Goal: Communication & Community: Answer question/provide support

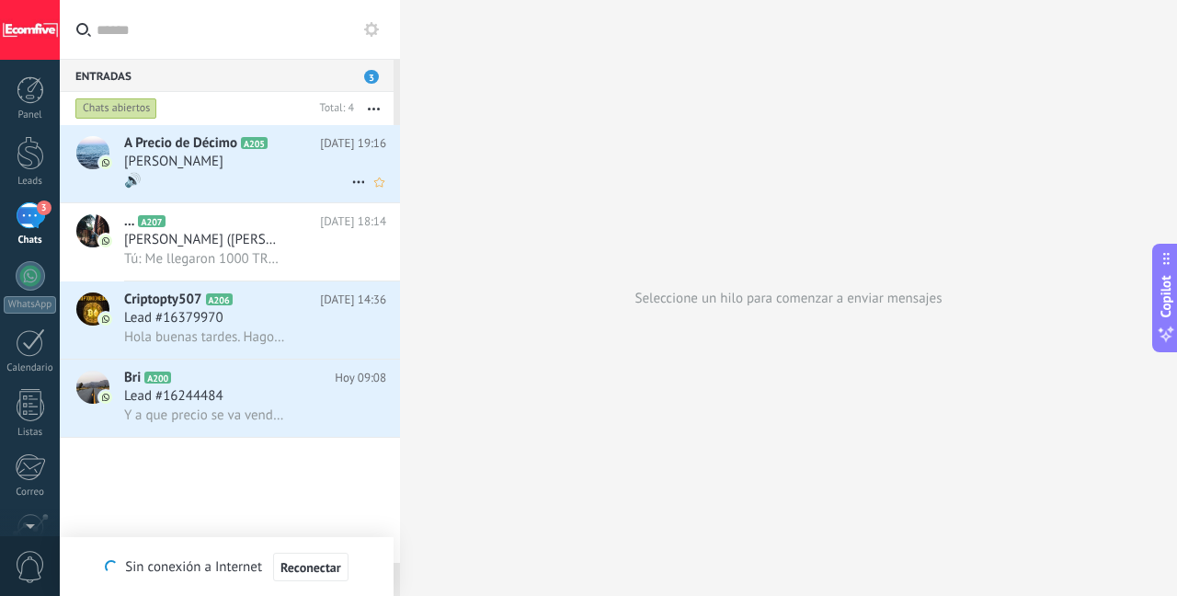
click at [214, 199] on div "A Precio de Décimo A205 [DATE] 19:16 [PERSON_NAME] 🔊" at bounding box center [262, 163] width 276 height 77
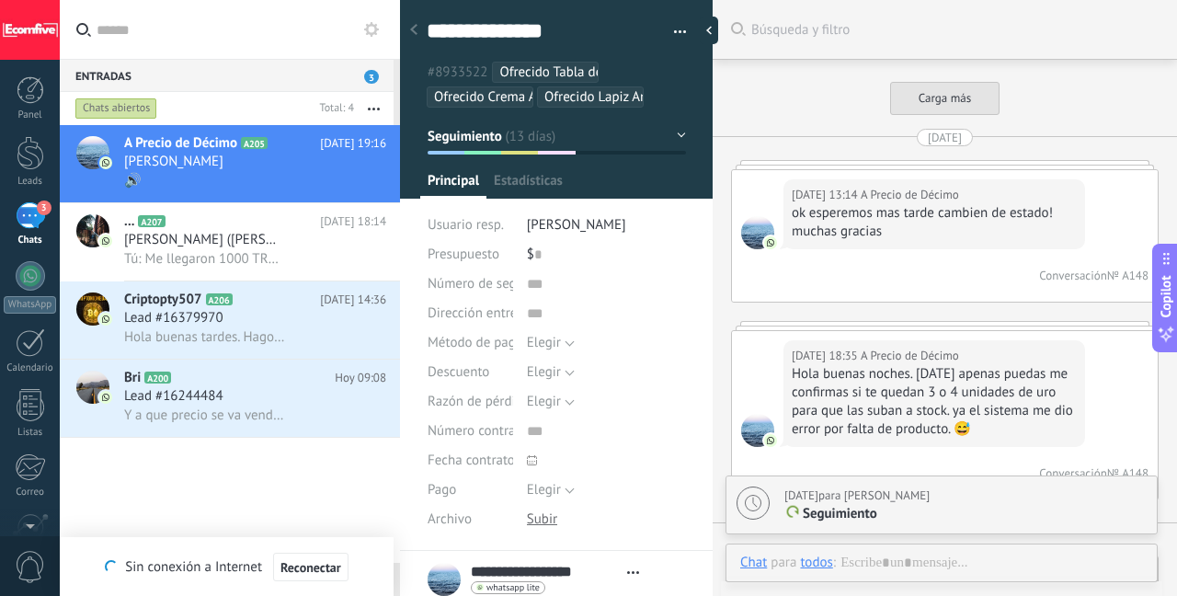
type textarea "***"
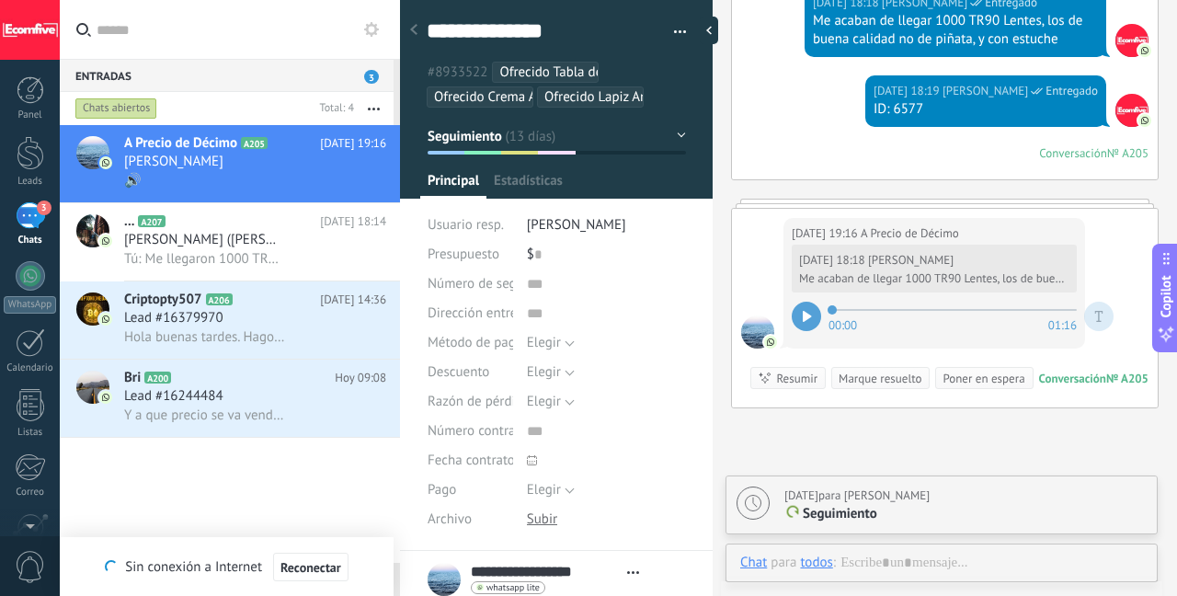
scroll to position [18, 0]
click at [806, 311] on icon at bounding box center [807, 316] width 8 height 11
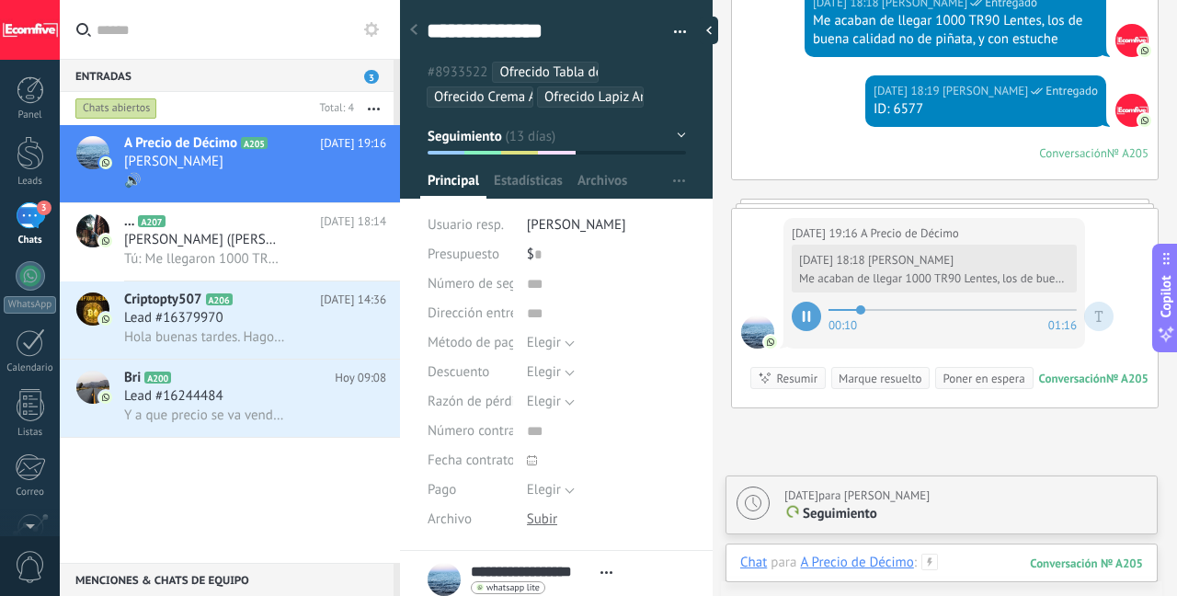
click at [964, 558] on div at bounding box center [941, 580] width 403 height 55
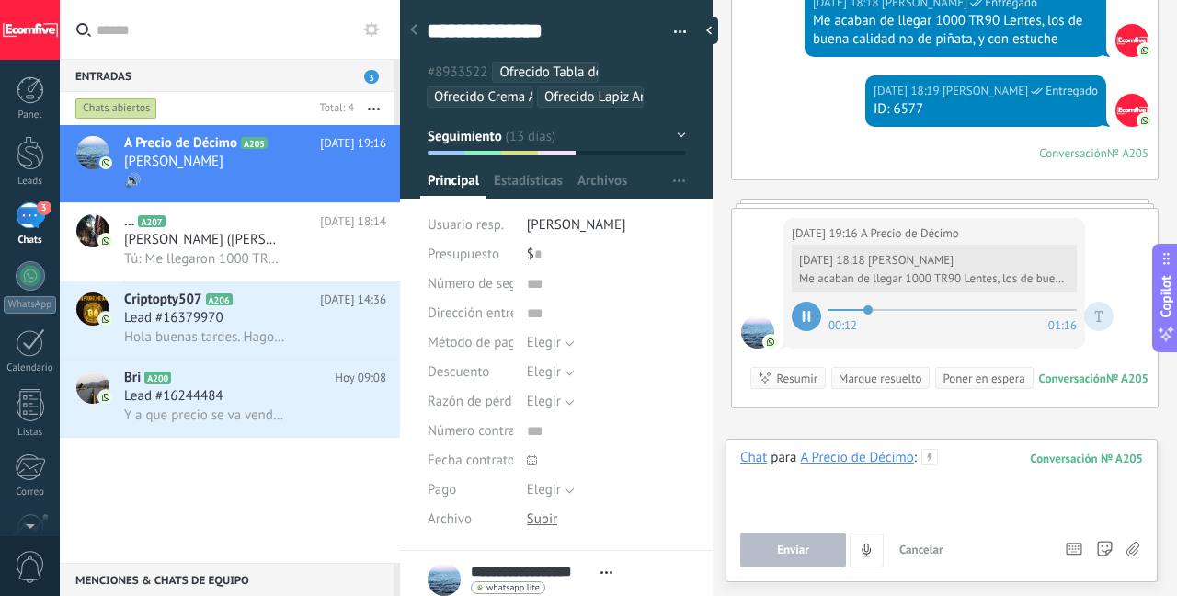
click at [969, 459] on div at bounding box center [941, 484] width 403 height 70
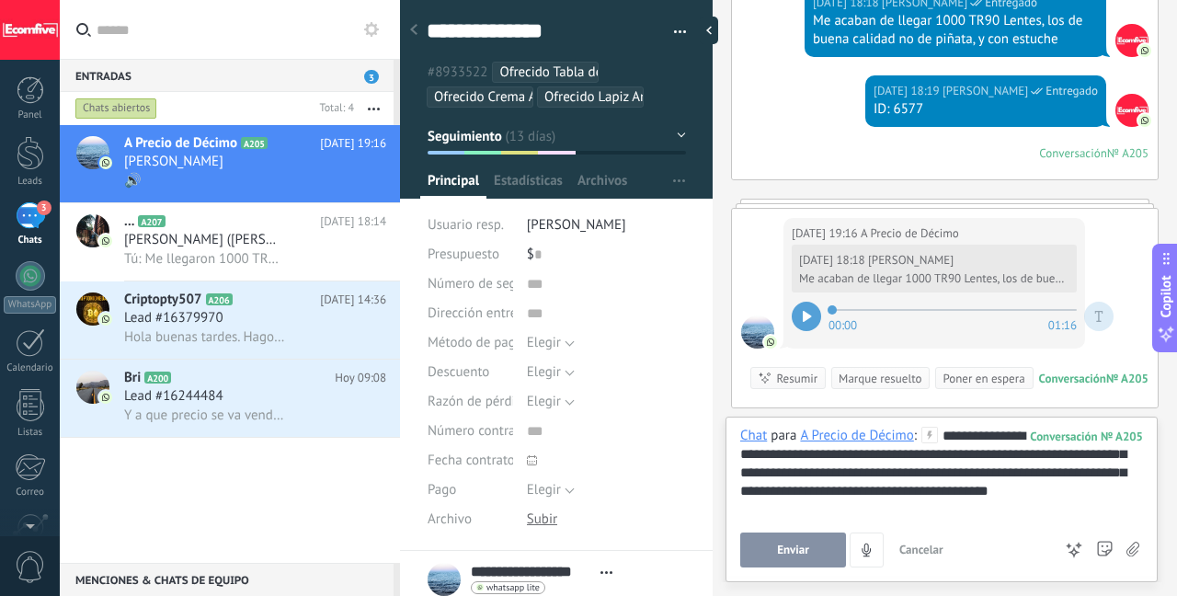
click at [789, 552] on span "Enviar" at bounding box center [793, 549] width 32 height 13
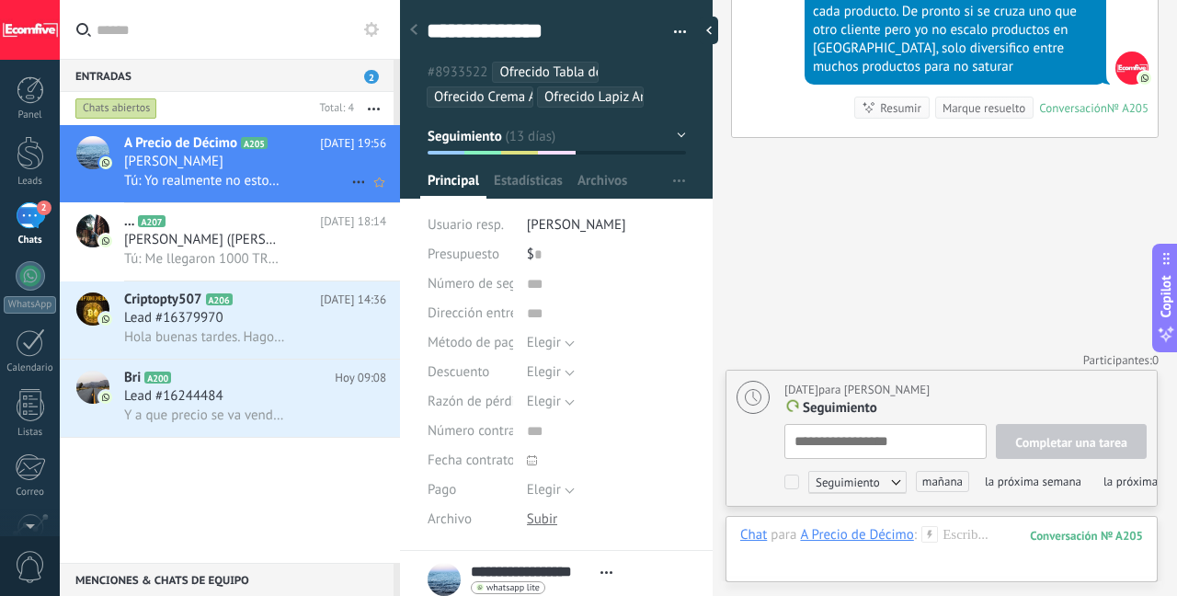
click at [302, 155] on div "[PERSON_NAME]" at bounding box center [255, 162] width 262 height 18
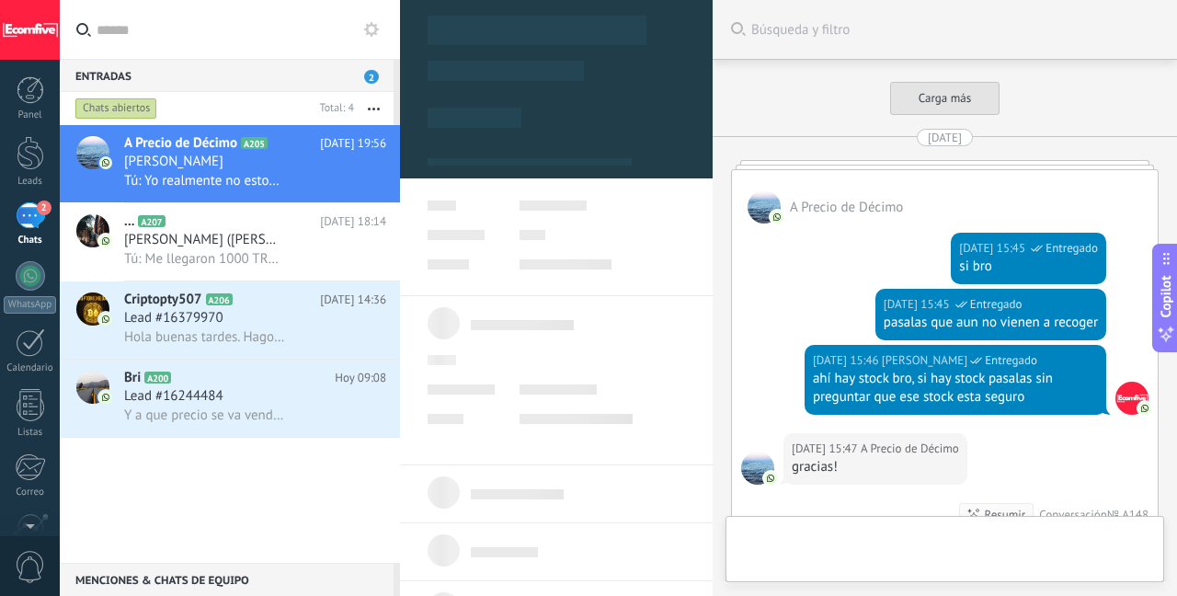
type textarea "***"
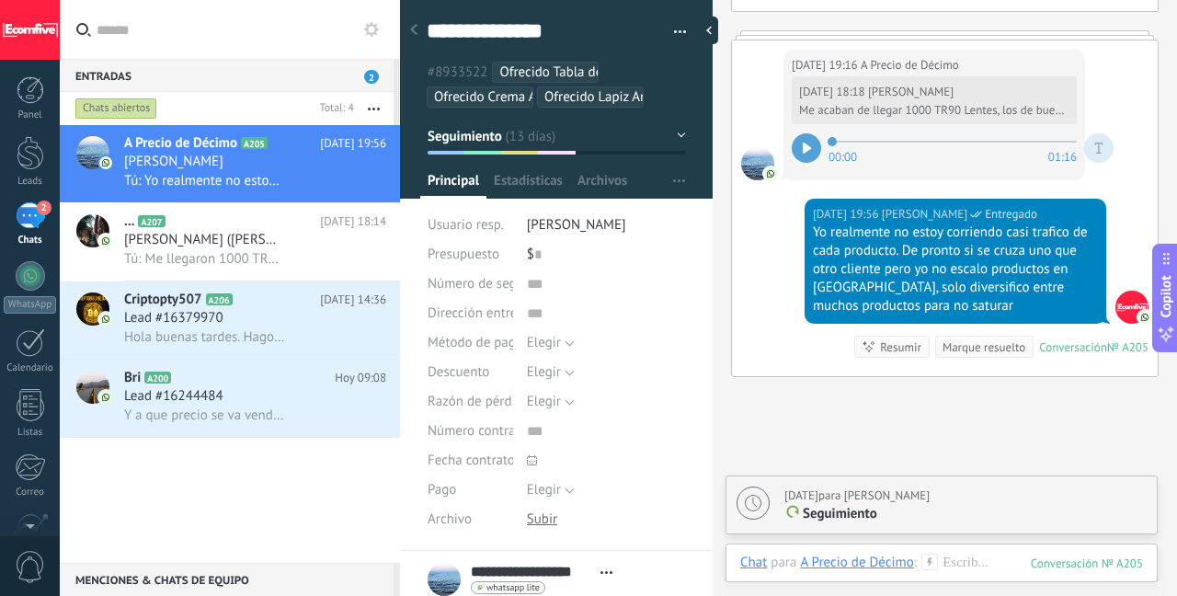
scroll to position [4867, 0]
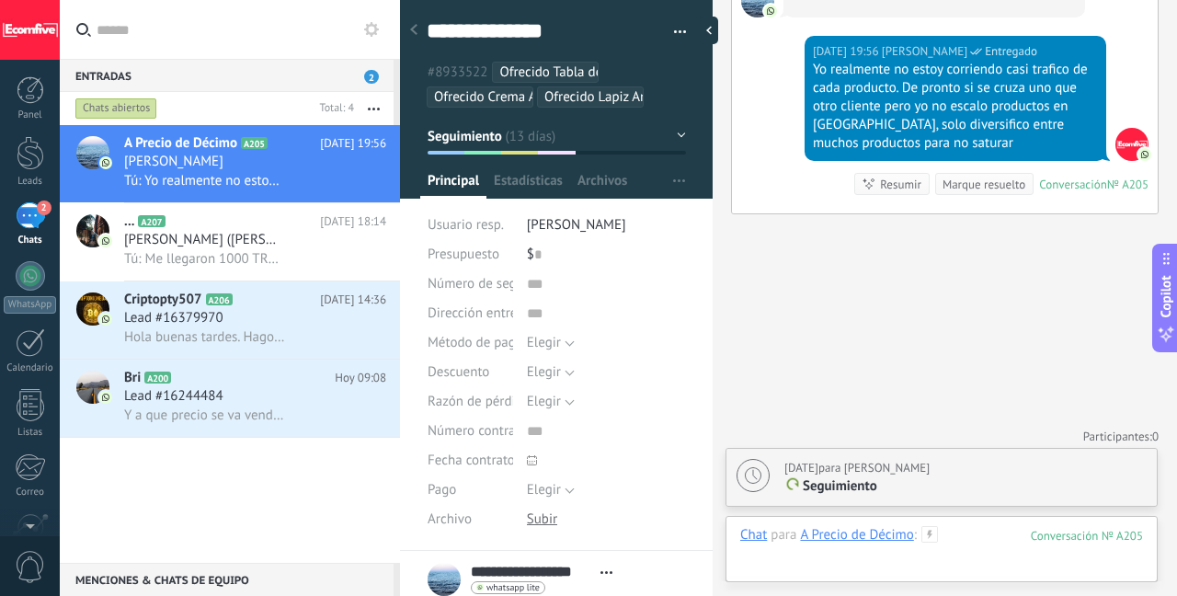
click at [961, 540] on div at bounding box center [941, 553] width 403 height 55
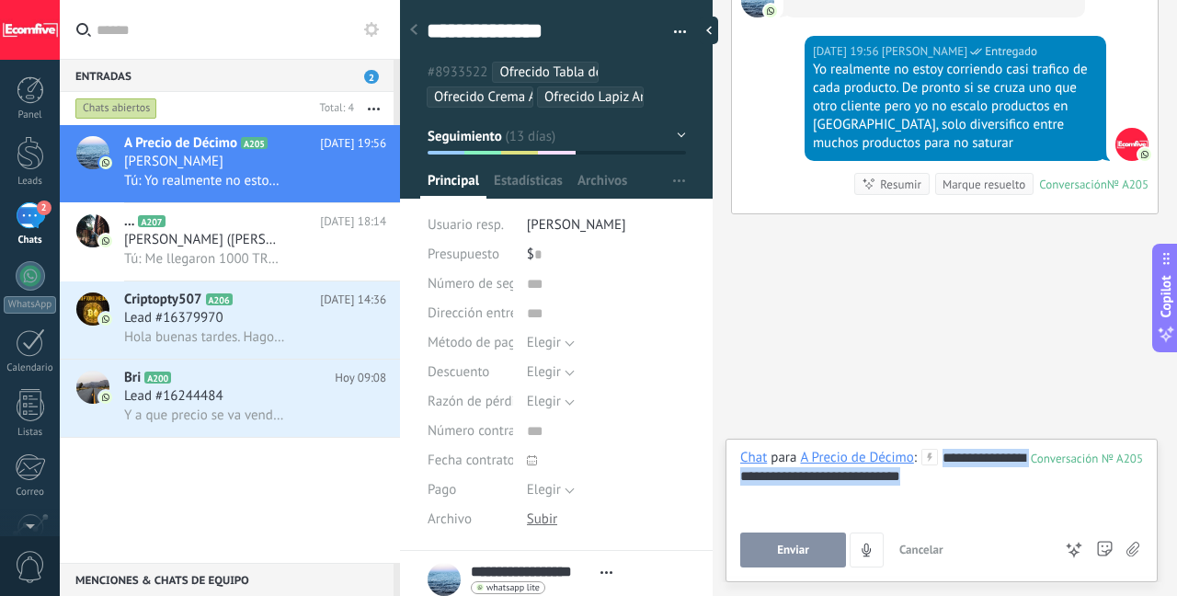
drag, startPoint x: 942, startPoint y: 462, endPoint x: 1021, endPoint y: 491, distance: 84.4
click at [1021, 491] on div "**********" at bounding box center [941, 484] width 403 height 70
click at [1012, 486] on div "**********" at bounding box center [941, 484] width 403 height 70
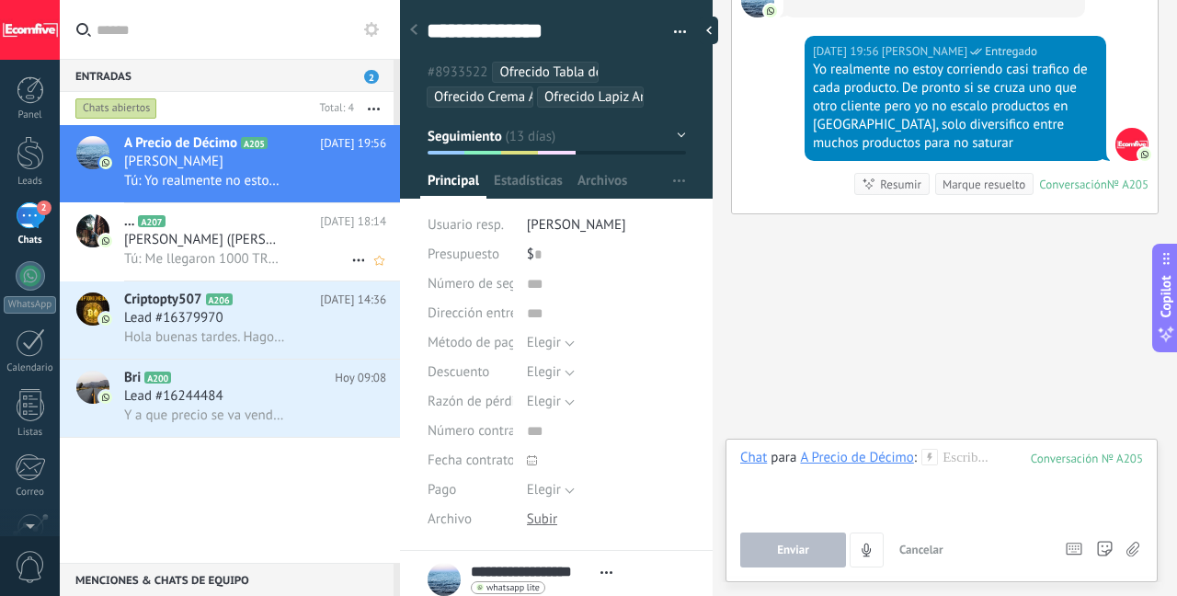
click at [200, 247] on span "[PERSON_NAME] ([PERSON_NAME])" at bounding box center [204, 240] width 161 height 18
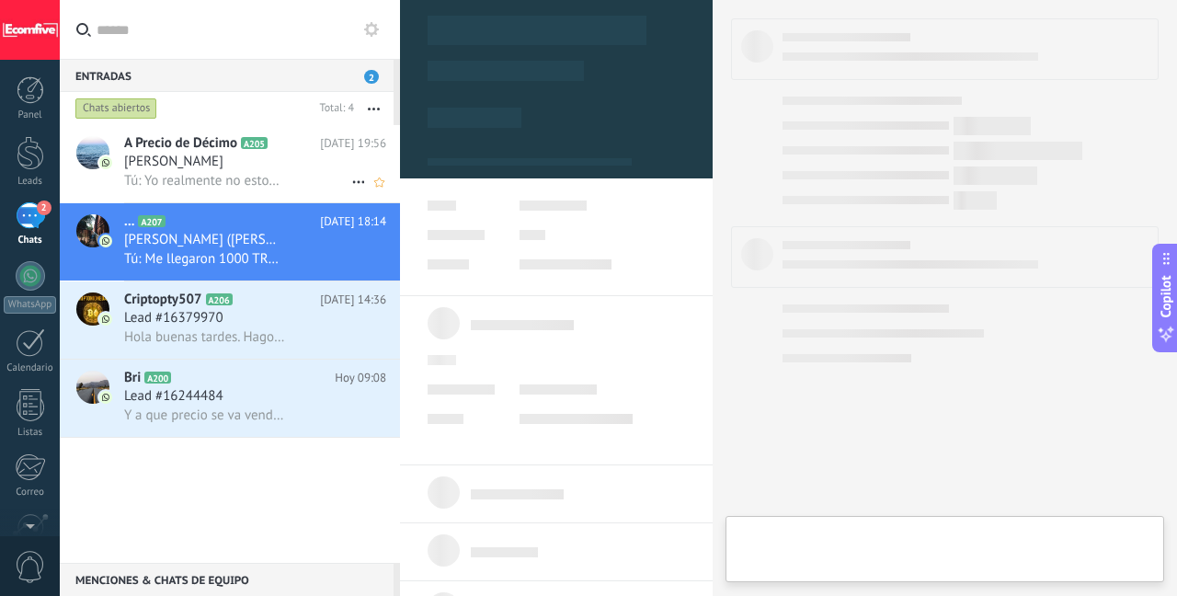
click at [213, 190] on h3 "Tú: Yo realmente no estoy corriendo casi trafico de cada producto. De pronto si…" at bounding box center [209, 181] width 170 height 18
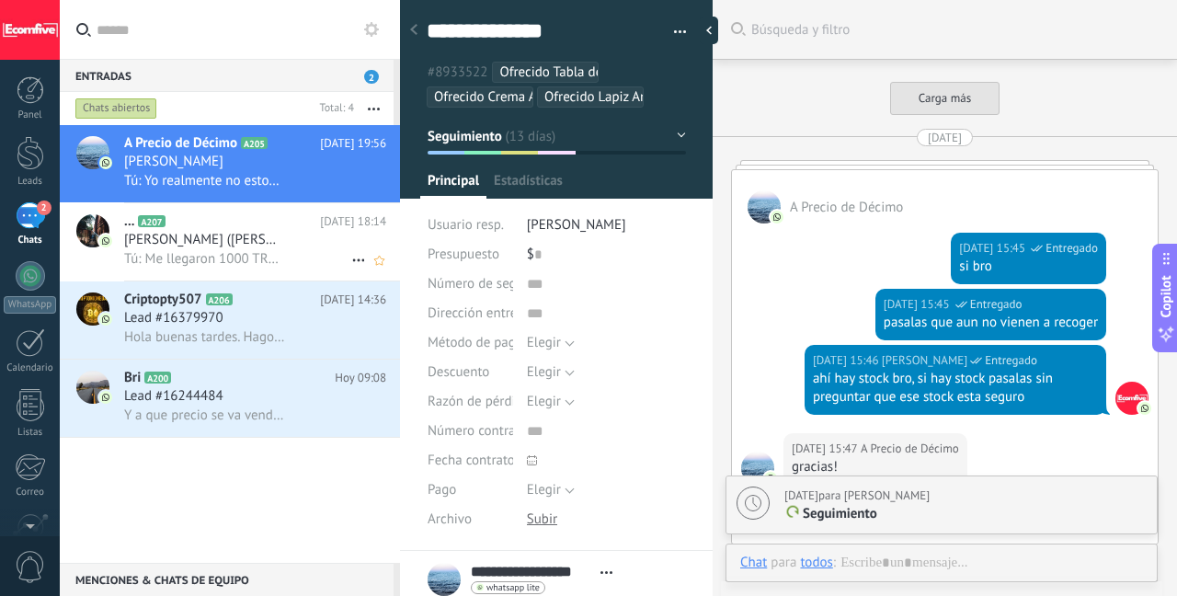
click at [211, 237] on span "[PERSON_NAME] ([PERSON_NAME])" at bounding box center [204, 240] width 161 height 18
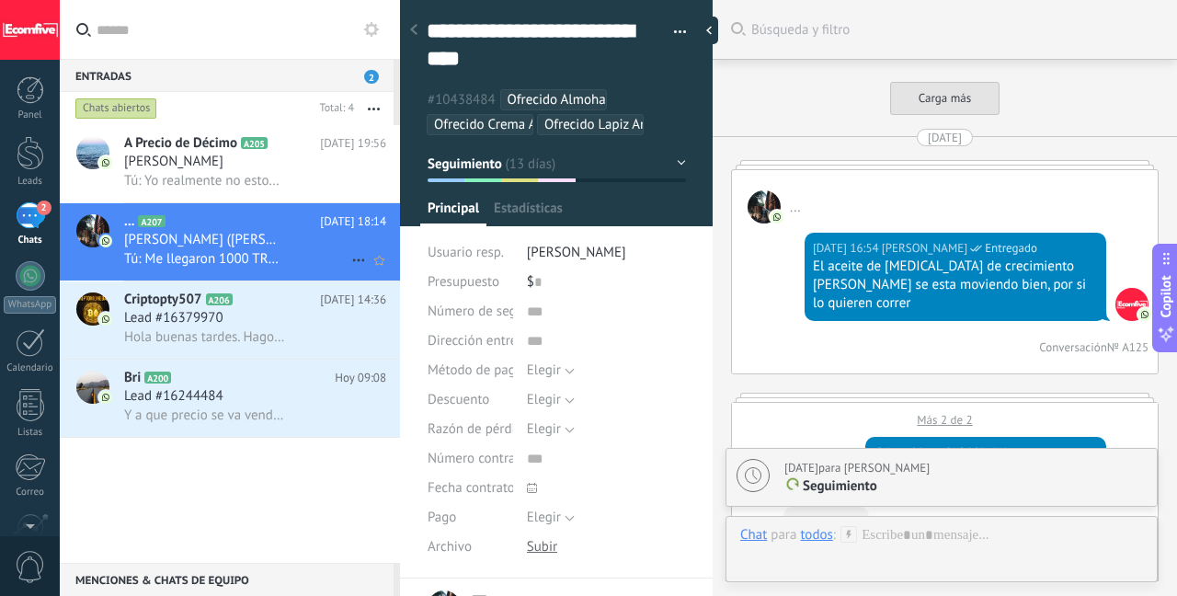
scroll to position [3832, 0]
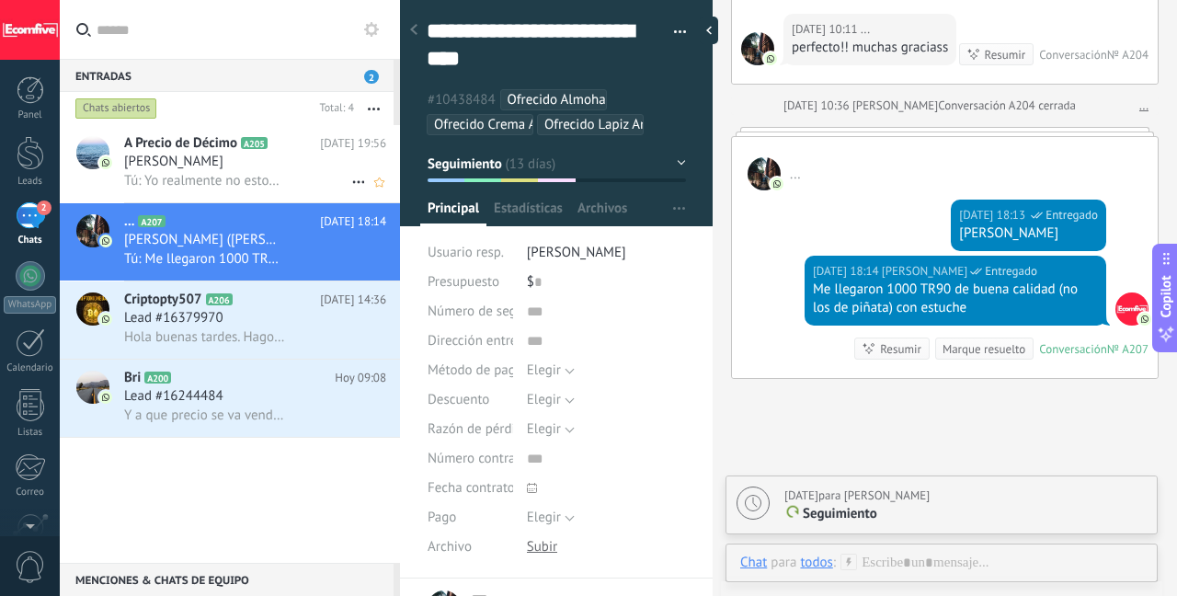
click at [234, 168] on div "[PERSON_NAME]" at bounding box center [255, 162] width 262 height 18
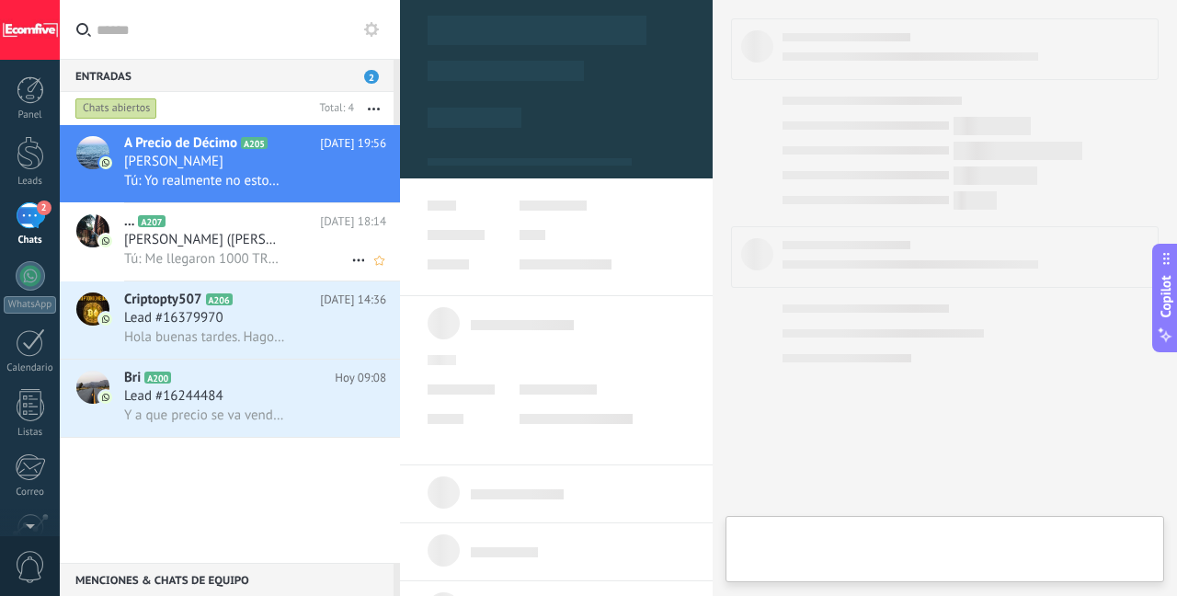
click at [233, 244] on span "[PERSON_NAME] ([PERSON_NAME])" at bounding box center [204, 240] width 161 height 18
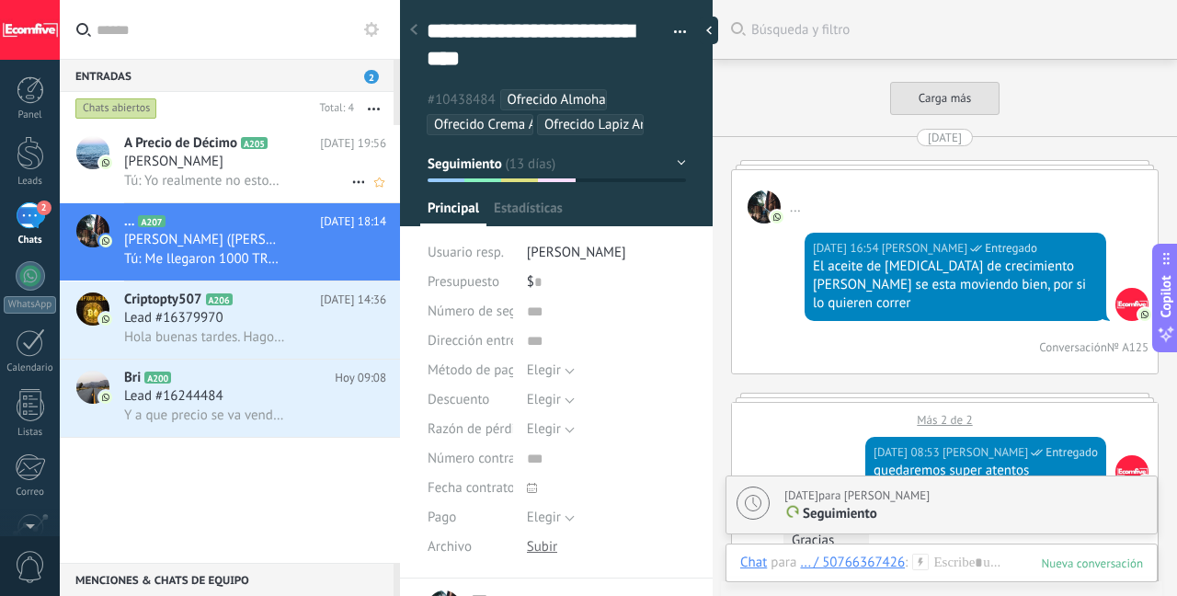
scroll to position [3832, 0]
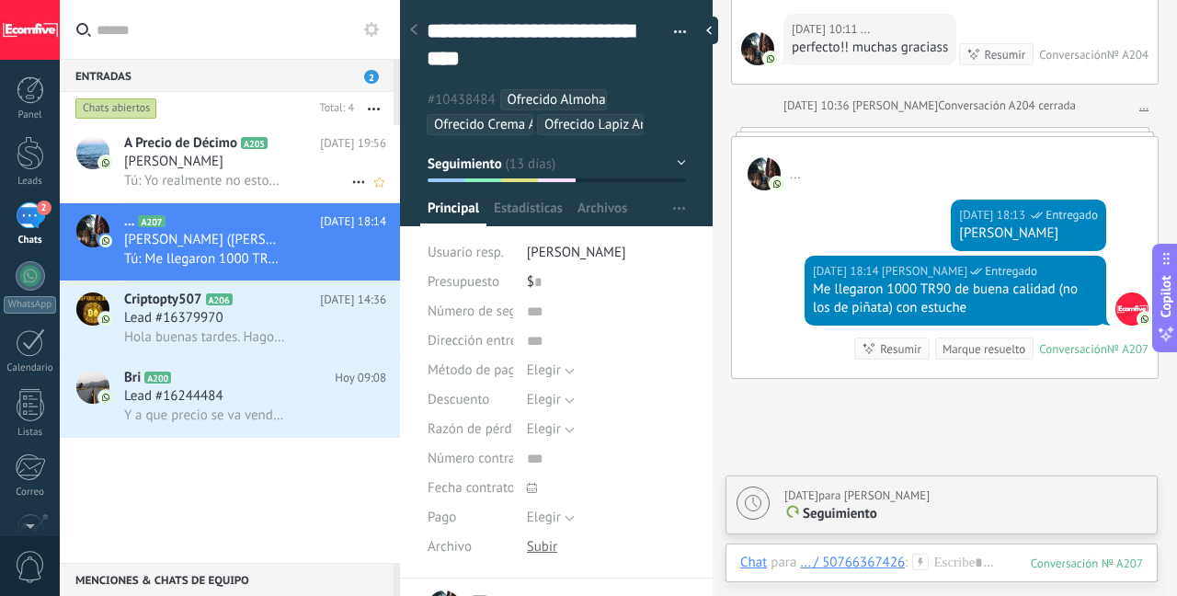
click at [221, 175] on span "Tú: Yo realmente no estoy corriendo casi trafico de cada producto. De pronto si…" at bounding box center [204, 180] width 161 height 17
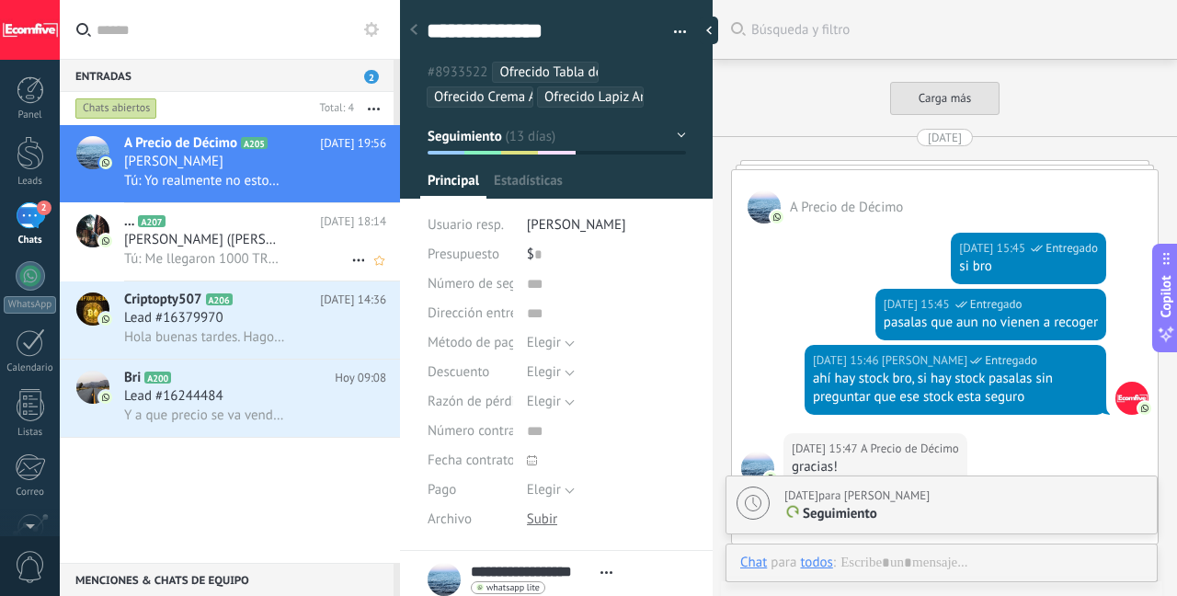
click at [244, 258] on span "Tú: Me llegaron 1000 TR90 de buena calidad (no los de piñata) con estuche" at bounding box center [204, 258] width 161 height 17
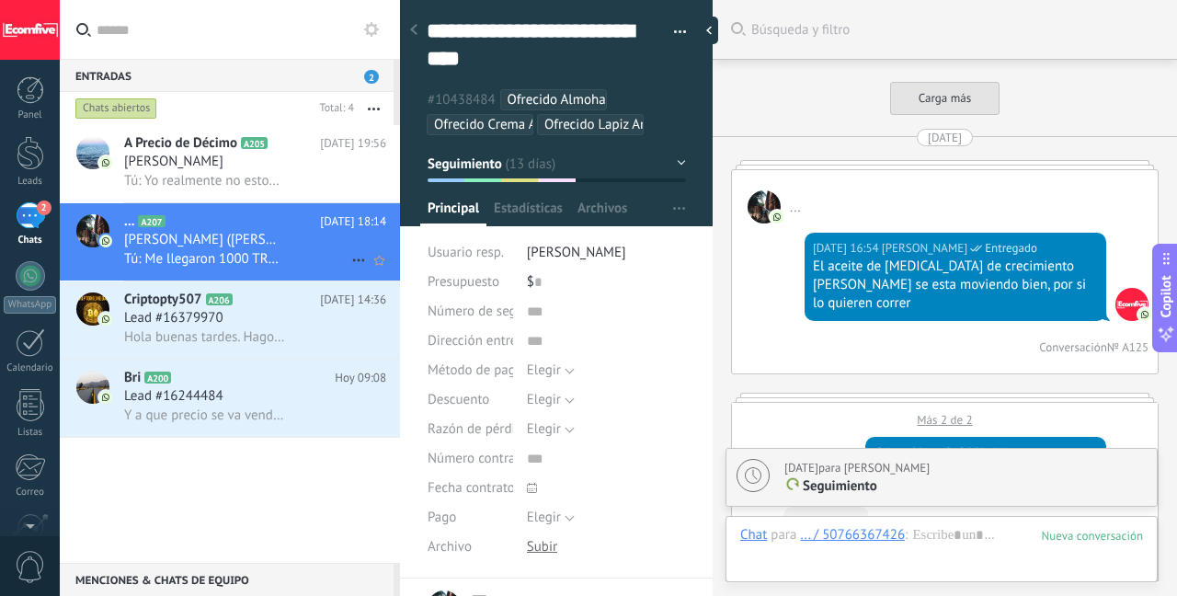
scroll to position [3982, 0]
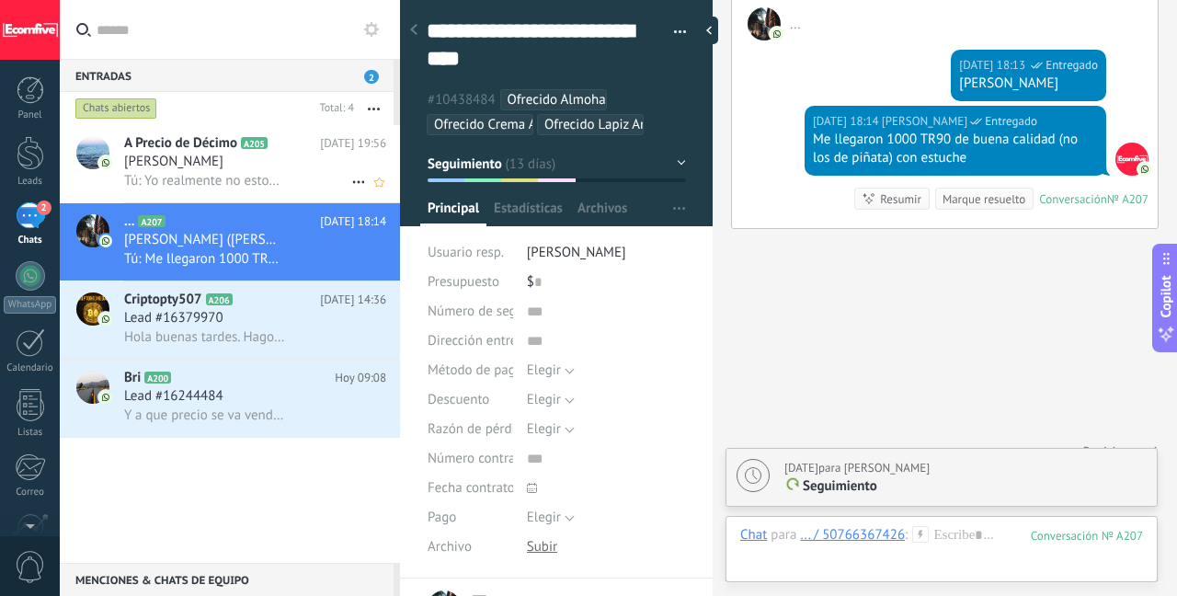
click at [257, 191] on div "A Precio de Décimo A205 [DATE] 19:56 [PERSON_NAME]: Yo realmente no estoy corri…" at bounding box center [262, 163] width 276 height 77
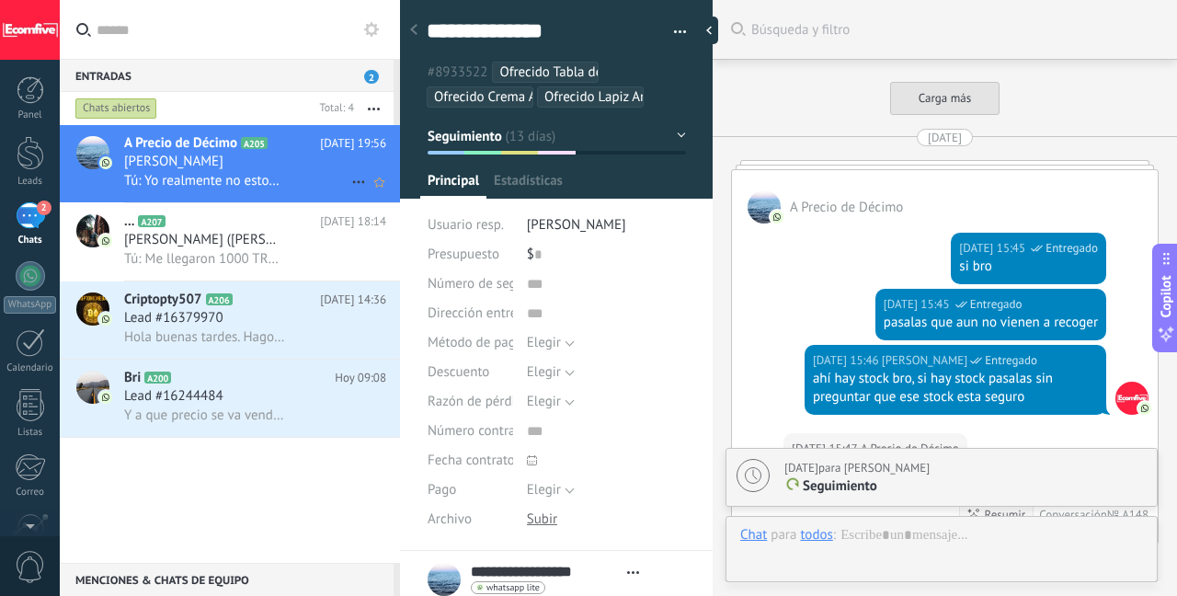
scroll to position [4690, 0]
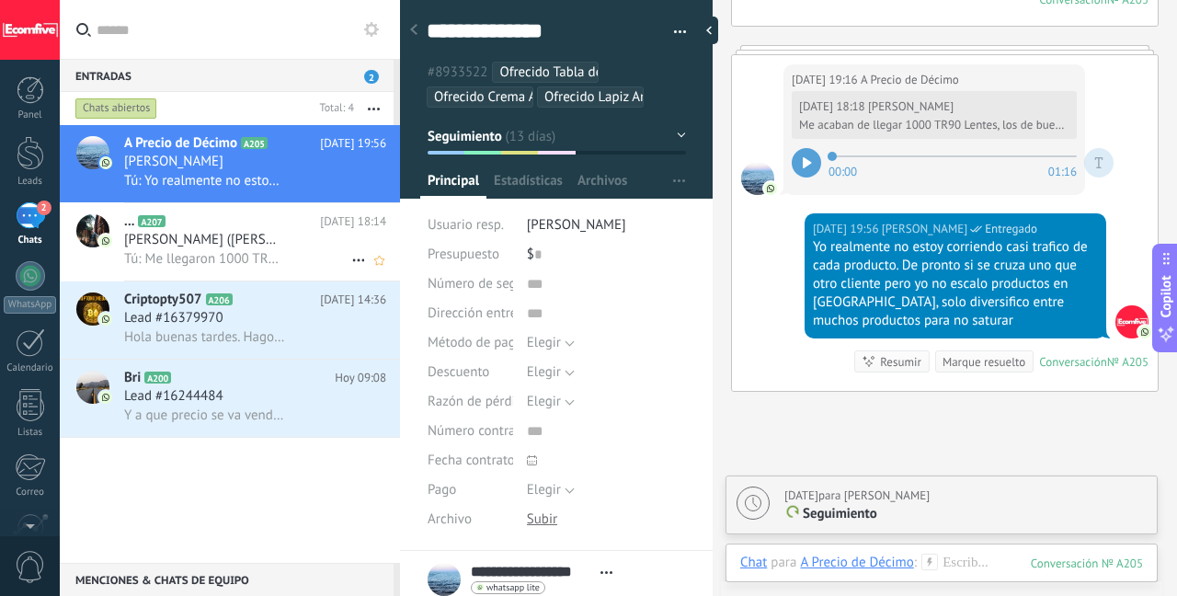
click at [257, 227] on h2 "... A207" at bounding box center [222, 221] width 196 height 18
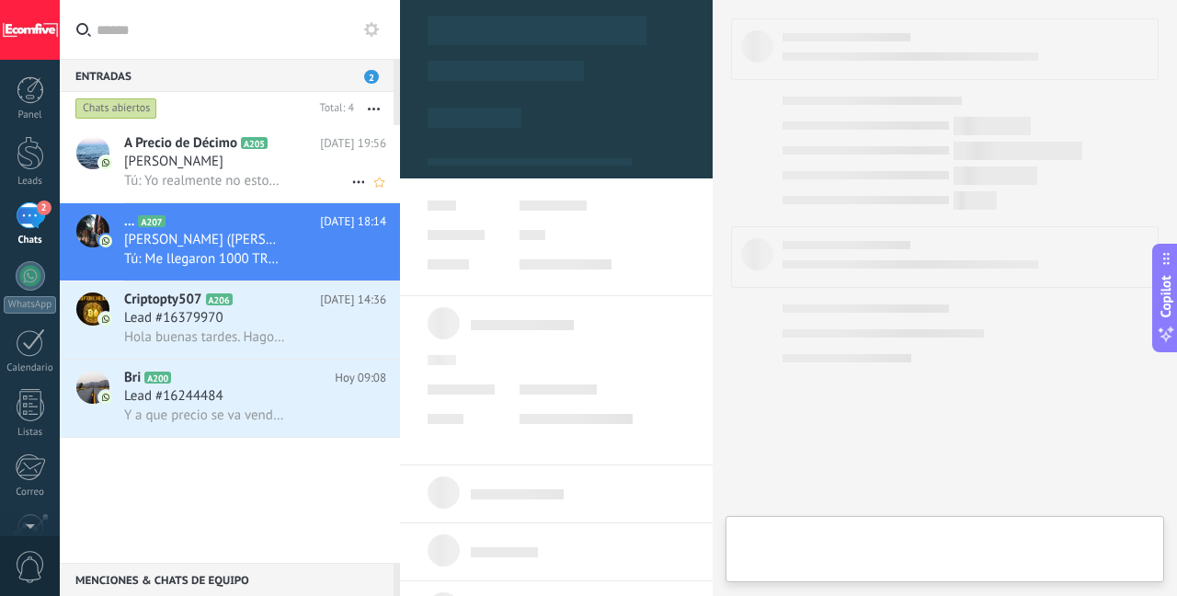
click at [238, 165] on div "[PERSON_NAME]" at bounding box center [255, 162] width 262 height 18
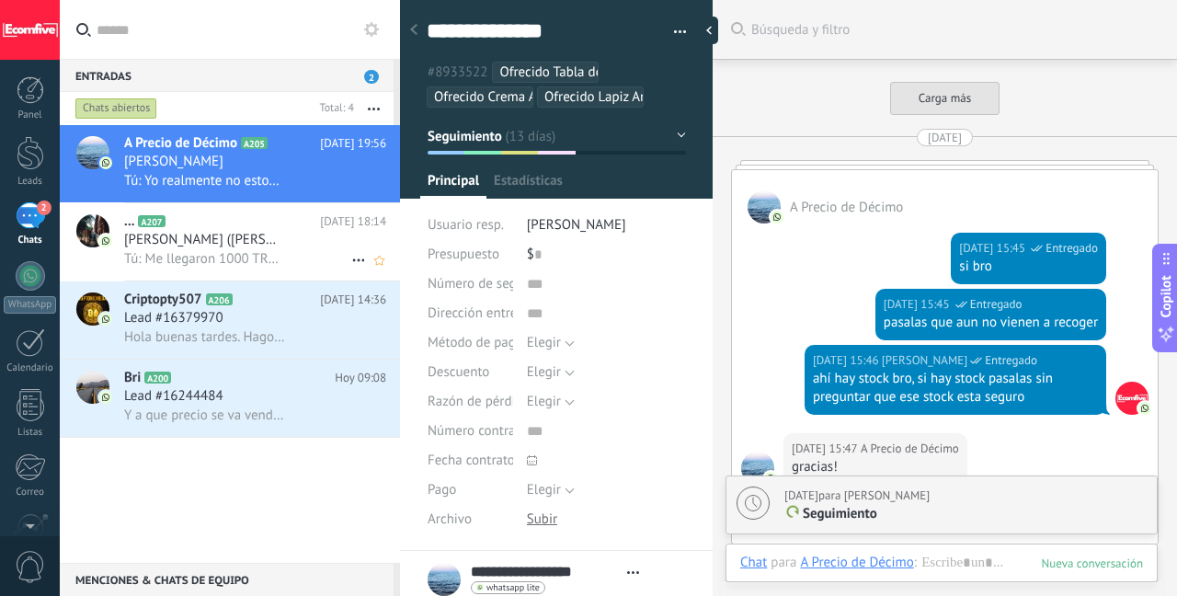
click at [249, 222] on h2 "... A207" at bounding box center [222, 221] width 196 height 18
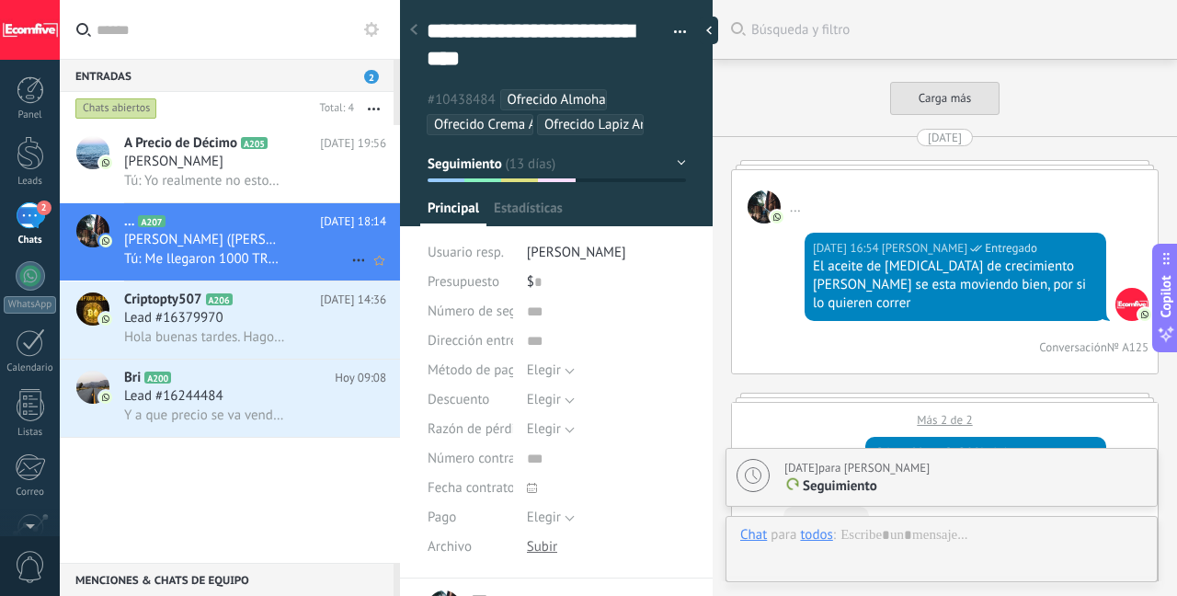
scroll to position [3832, 0]
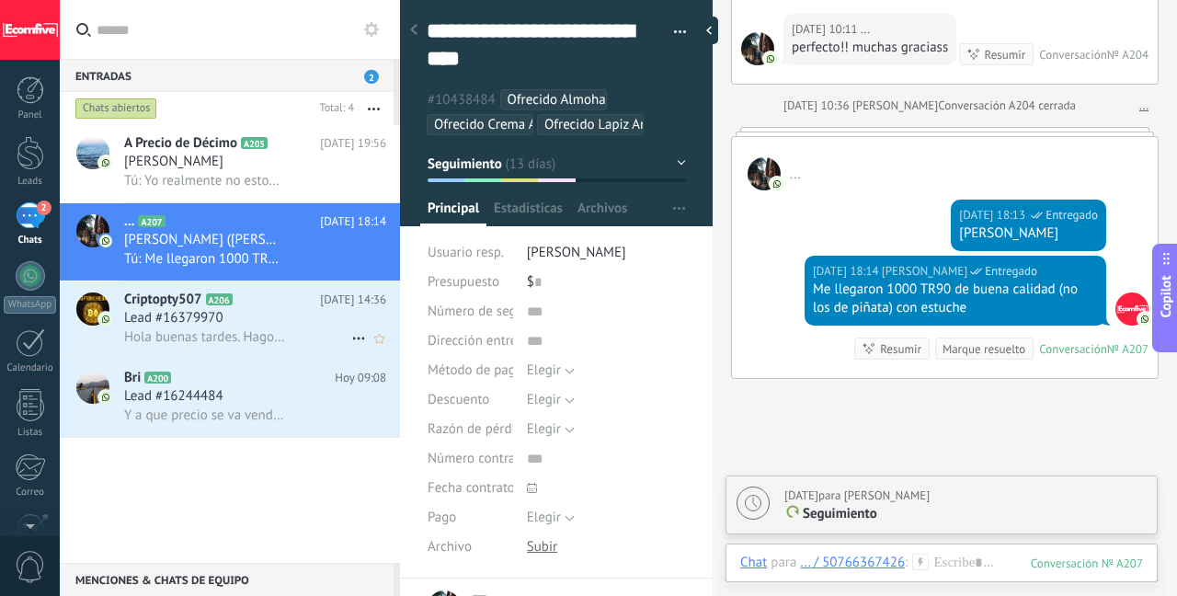
click at [219, 309] on h2 "Criptopty507 A206" at bounding box center [222, 300] width 196 height 18
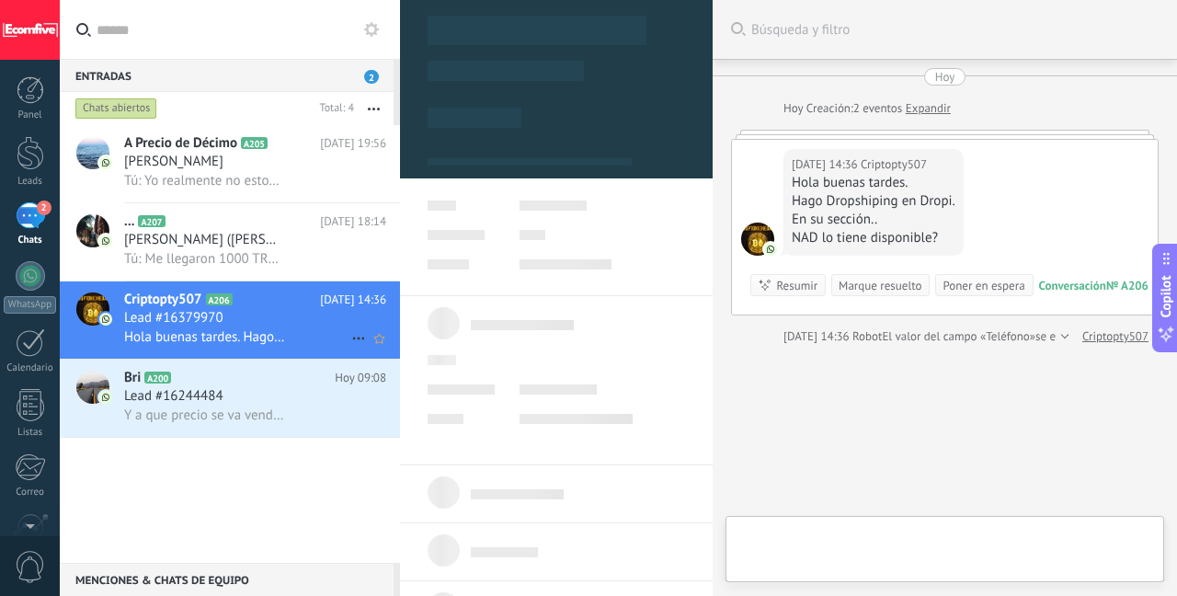
type textarea "**********"
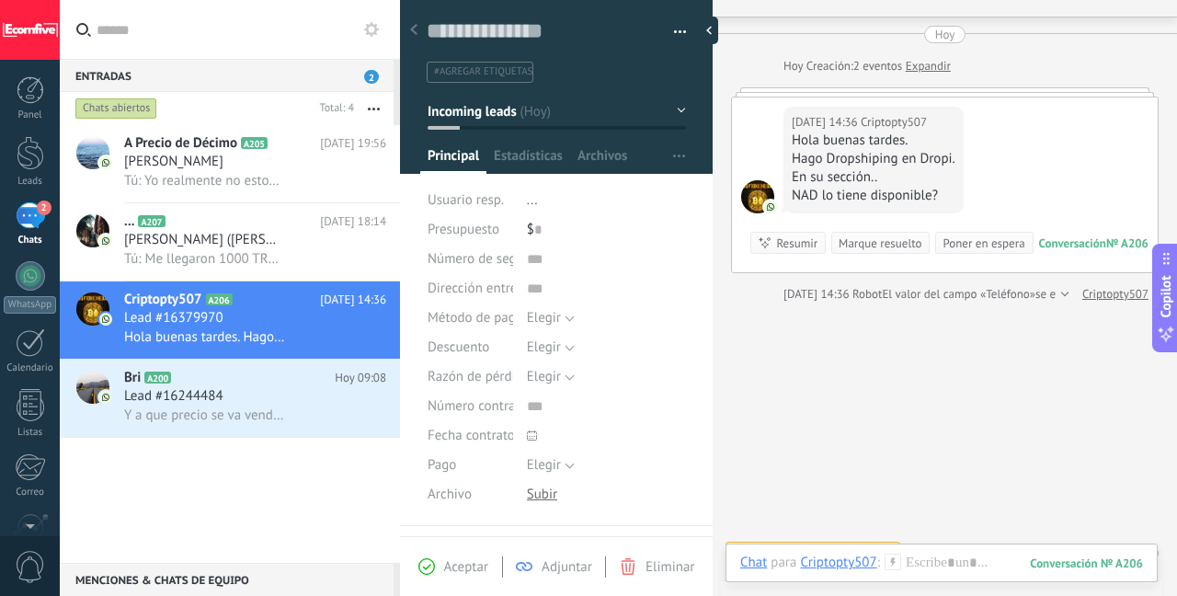
scroll to position [70, 0]
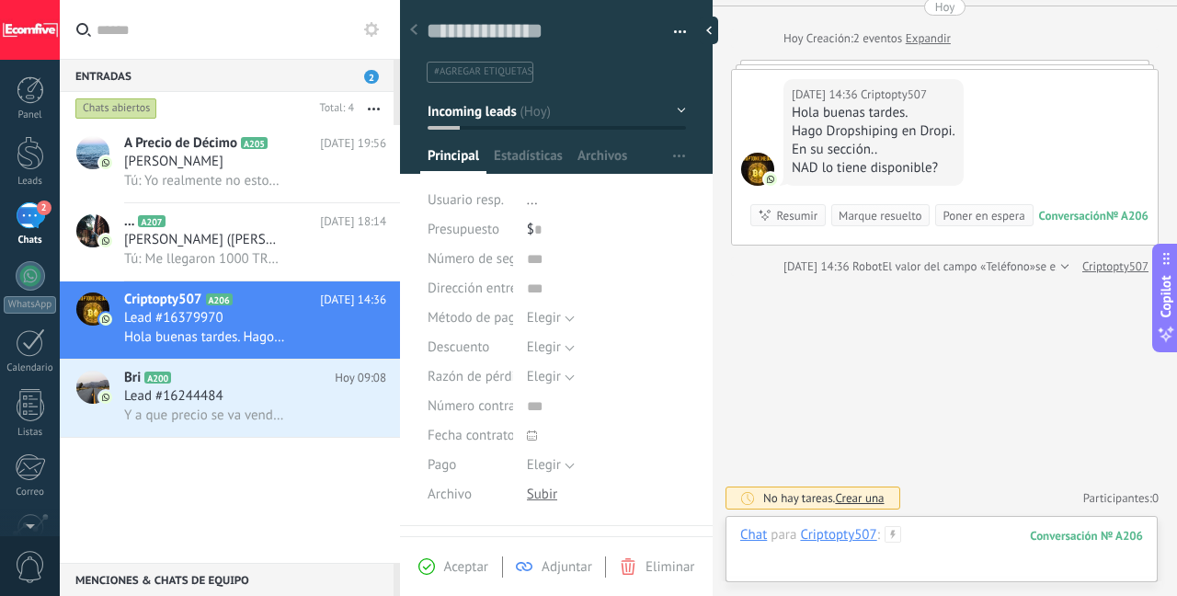
click at [915, 530] on div at bounding box center [941, 553] width 403 height 55
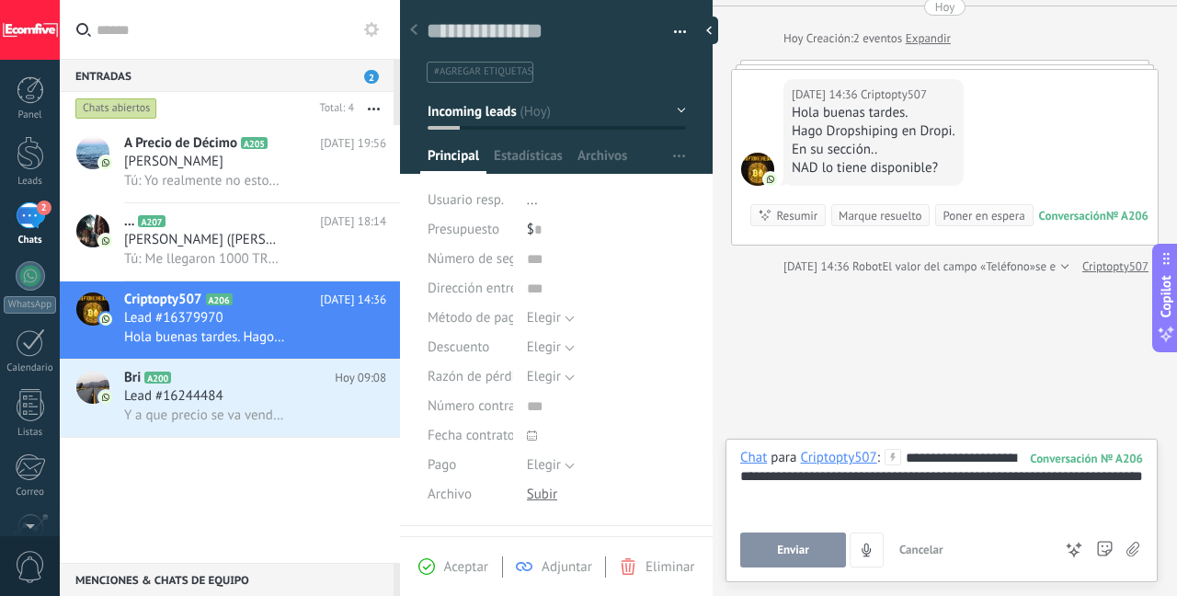
click at [811, 553] on button "Enviar" at bounding box center [793, 549] width 106 height 35
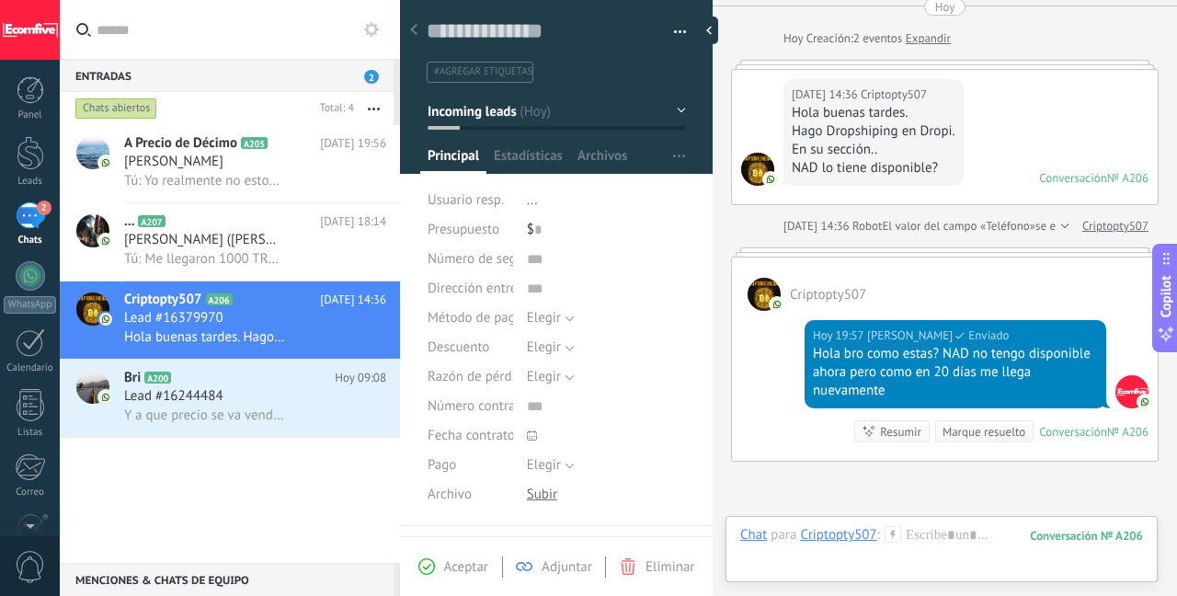
scroll to position [17, 0]
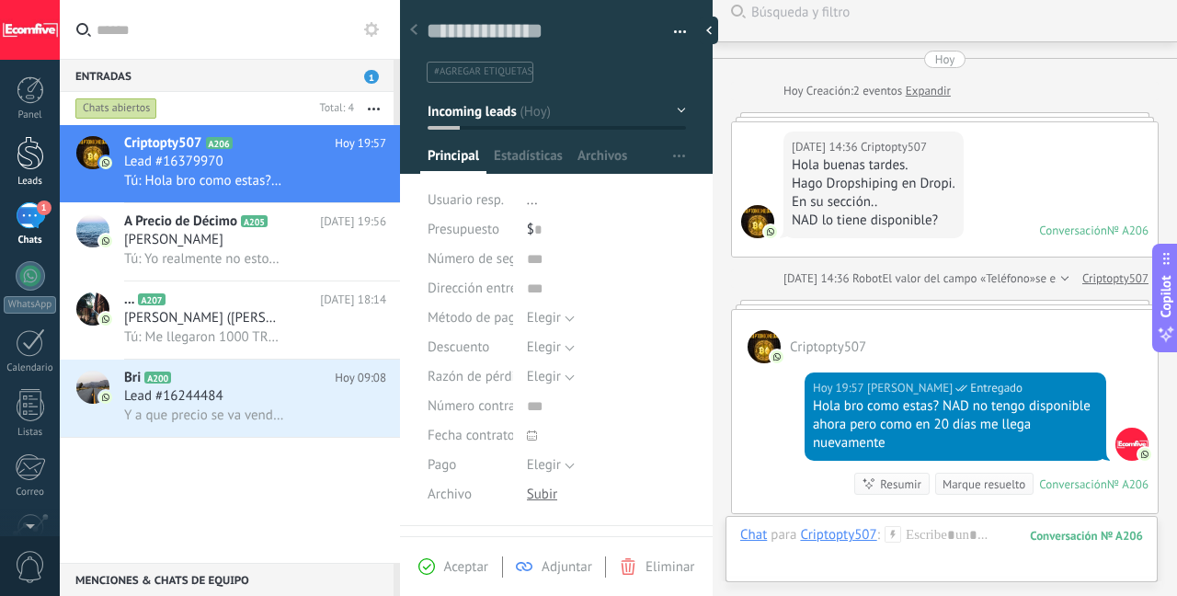
click at [40, 160] on div at bounding box center [31, 153] width 28 height 34
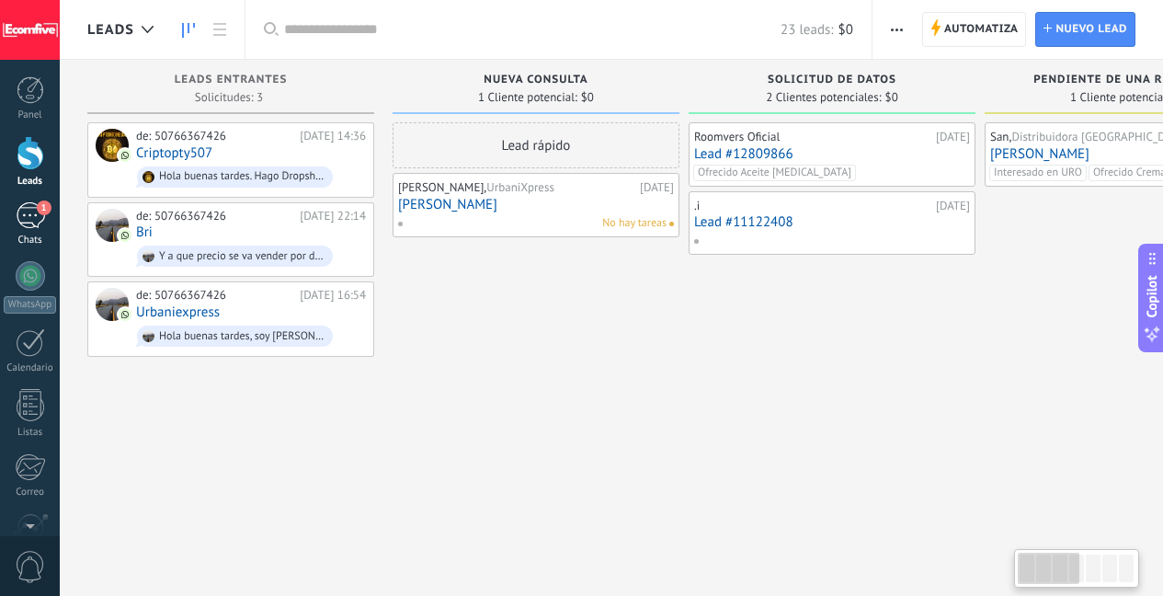
click at [31, 209] on div "1" at bounding box center [30, 215] width 29 height 27
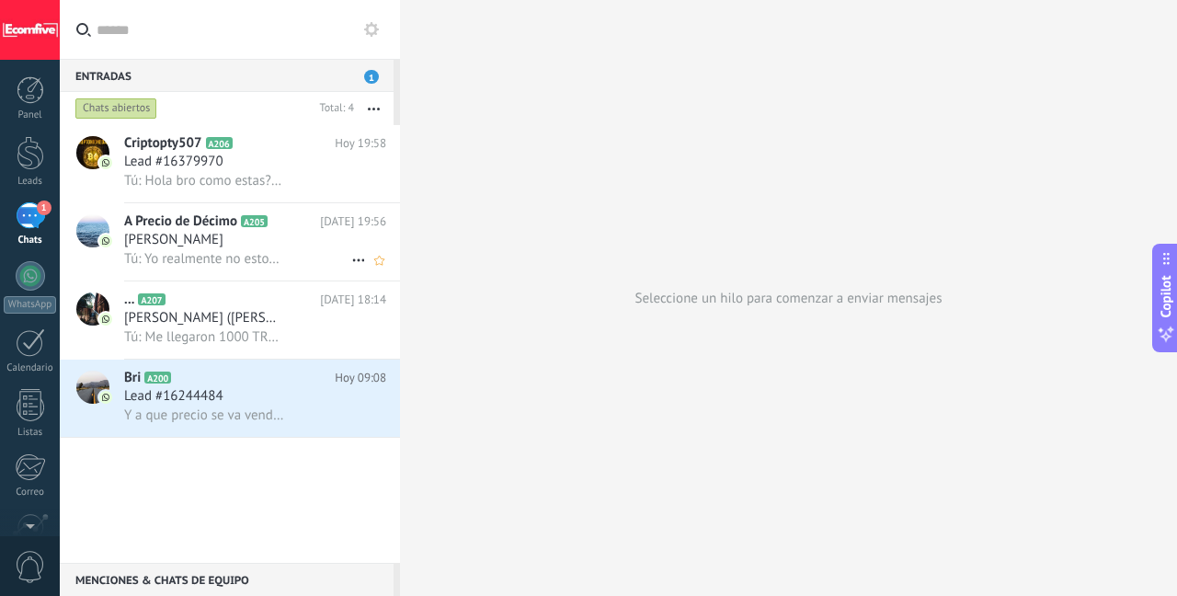
click at [238, 261] on span "Tú: Yo realmente no estoy corriendo casi trafico de cada producto. De pronto si…" at bounding box center [204, 258] width 161 height 17
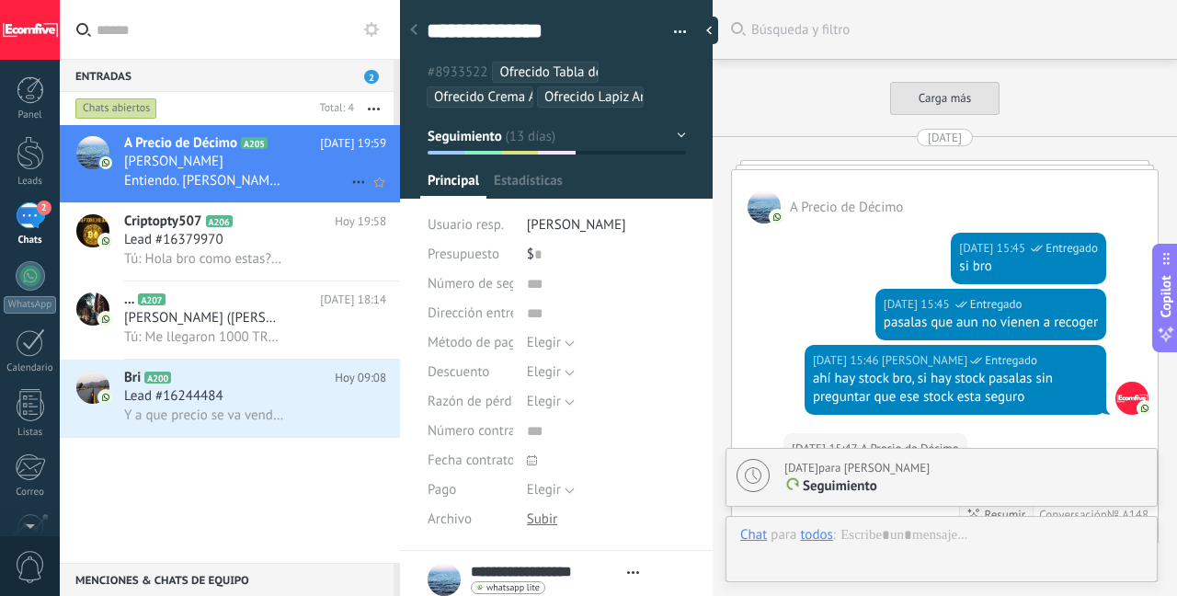
click at [253, 171] on div "[PERSON_NAME]" at bounding box center [255, 162] width 262 height 18
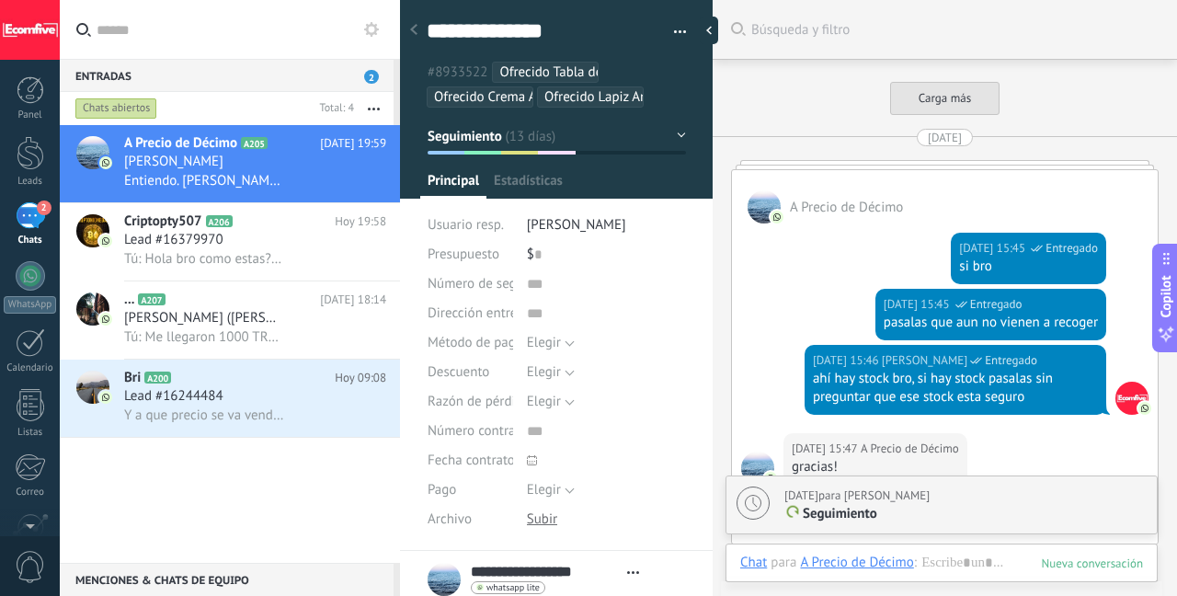
type textarea "***"
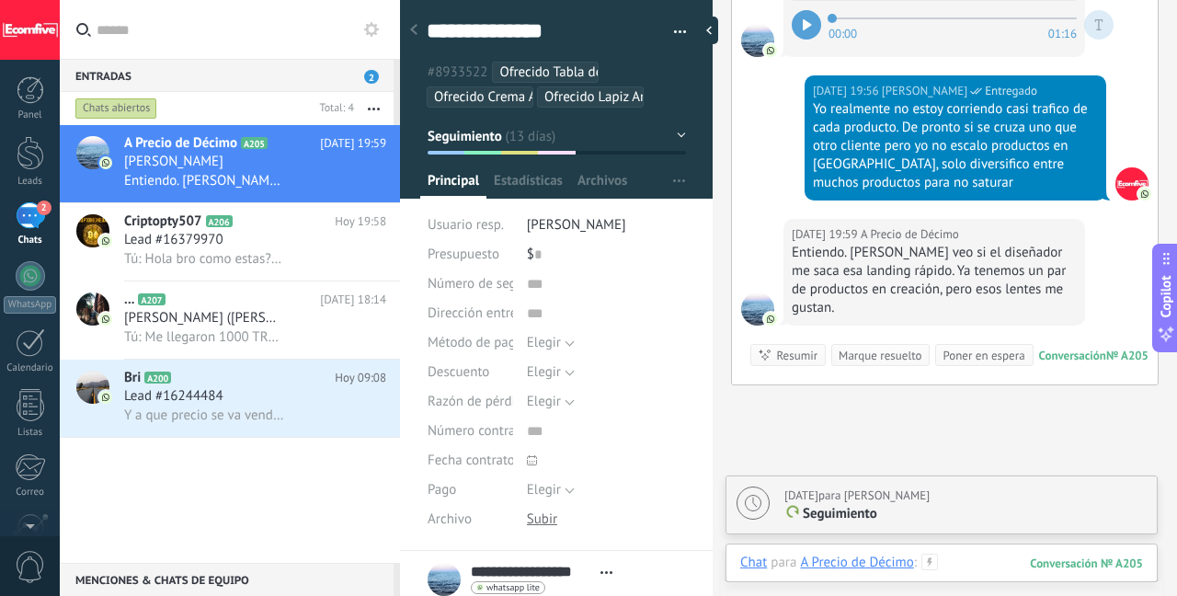
click at [952, 559] on div at bounding box center [941, 580] width 403 height 55
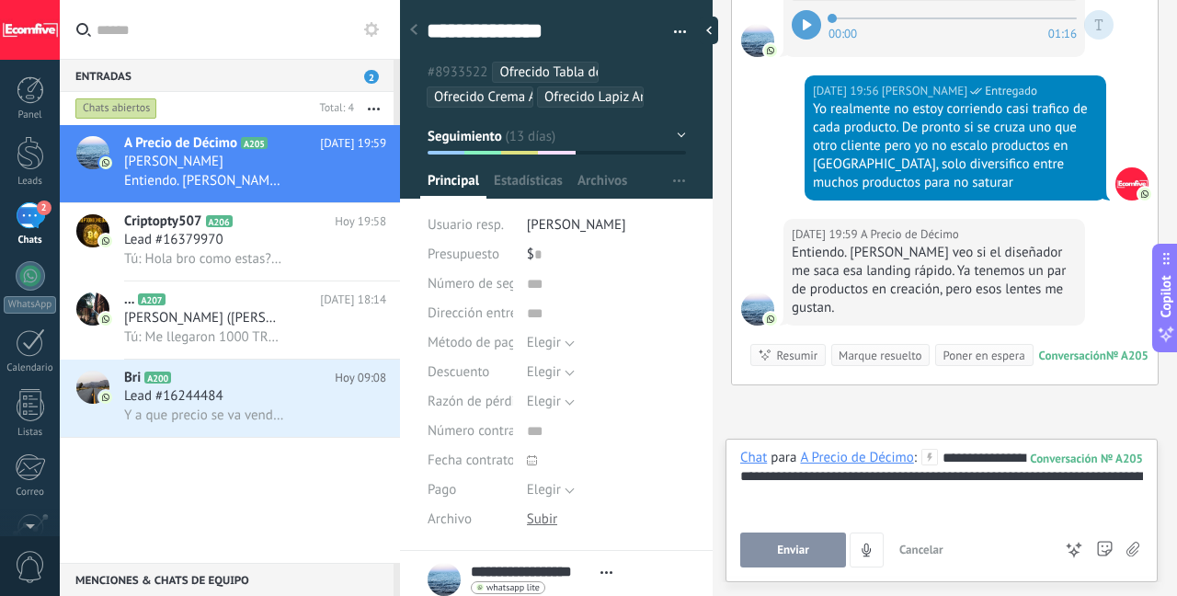
click at [759, 530] on div "**********" at bounding box center [941, 508] width 403 height 119
click at [758, 541] on button "Enviar" at bounding box center [793, 549] width 106 height 35
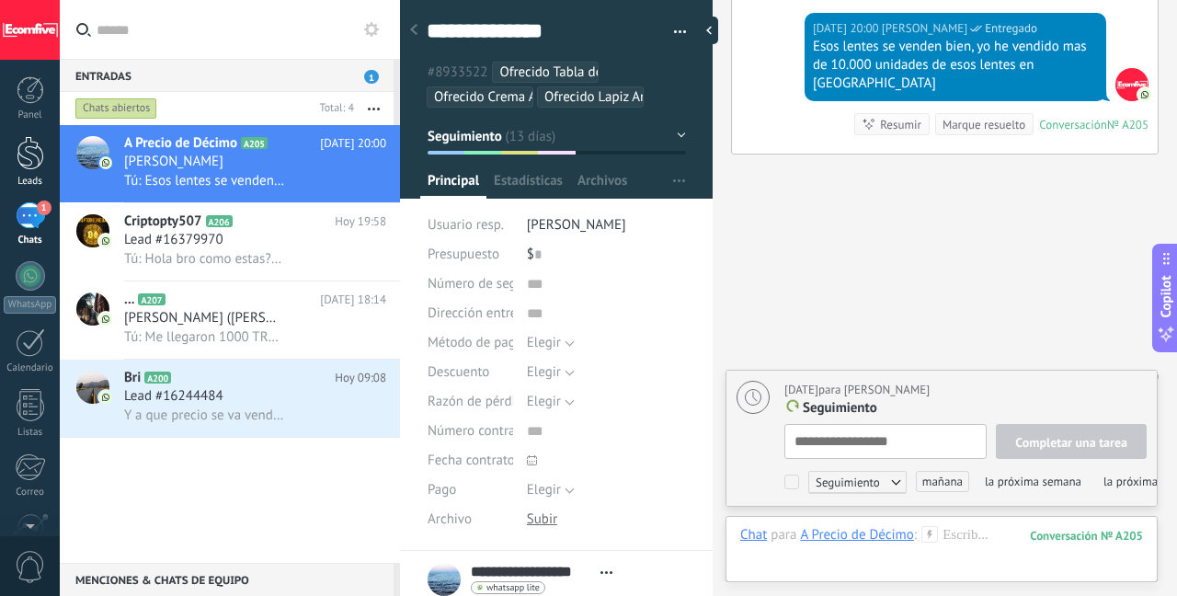
click at [30, 163] on div at bounding box center [31, 153] width 28 height 34
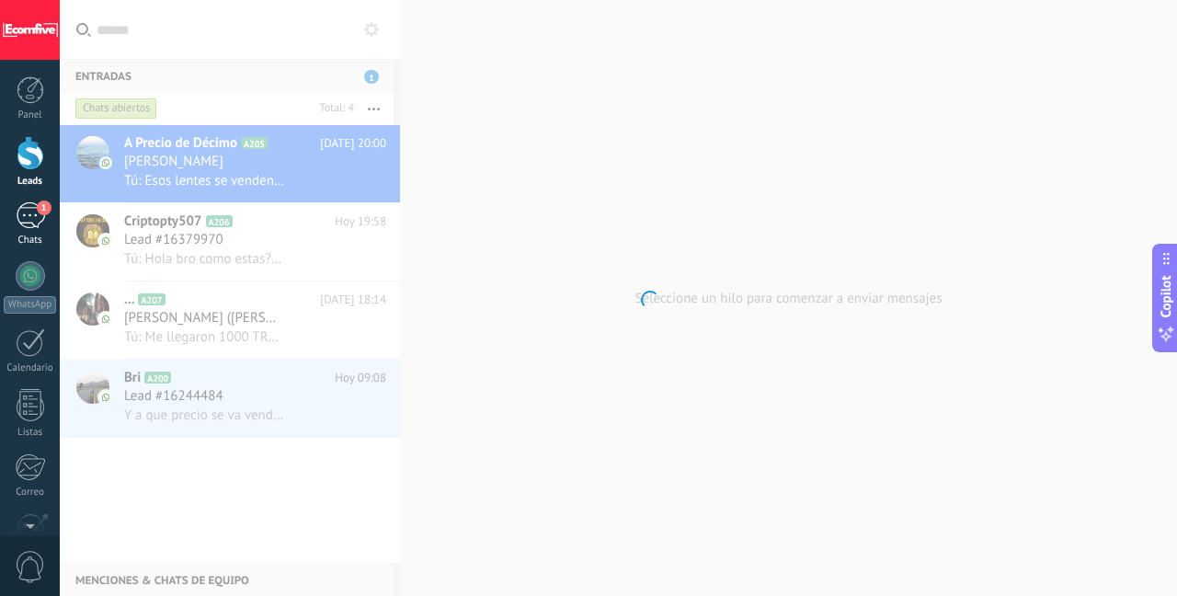
click at [30, 211] on div "1" at bounding box center [30, 215] width 29 height 27
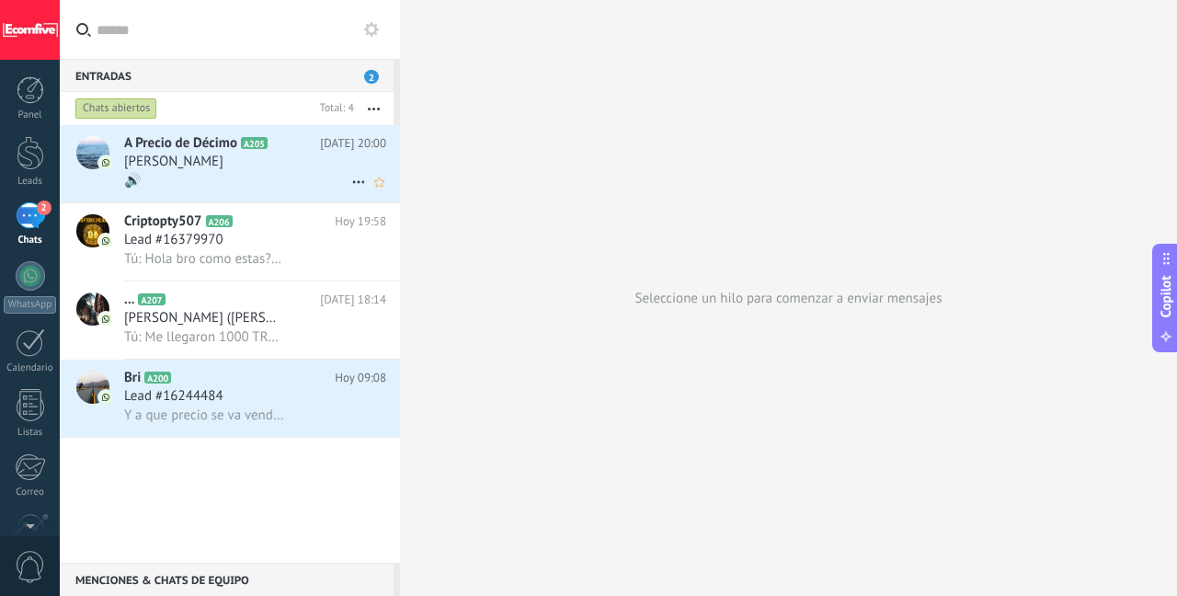
click at [239, 173] on div "🔊" at bounding box center [255, 180] width 262 height 19
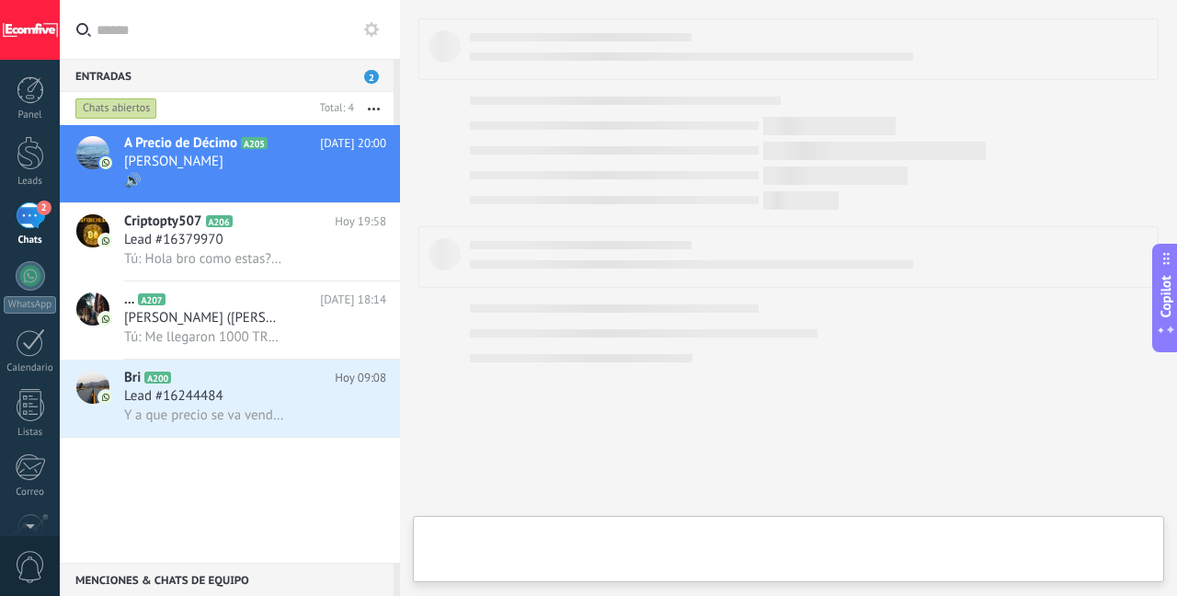
type textarea "***"
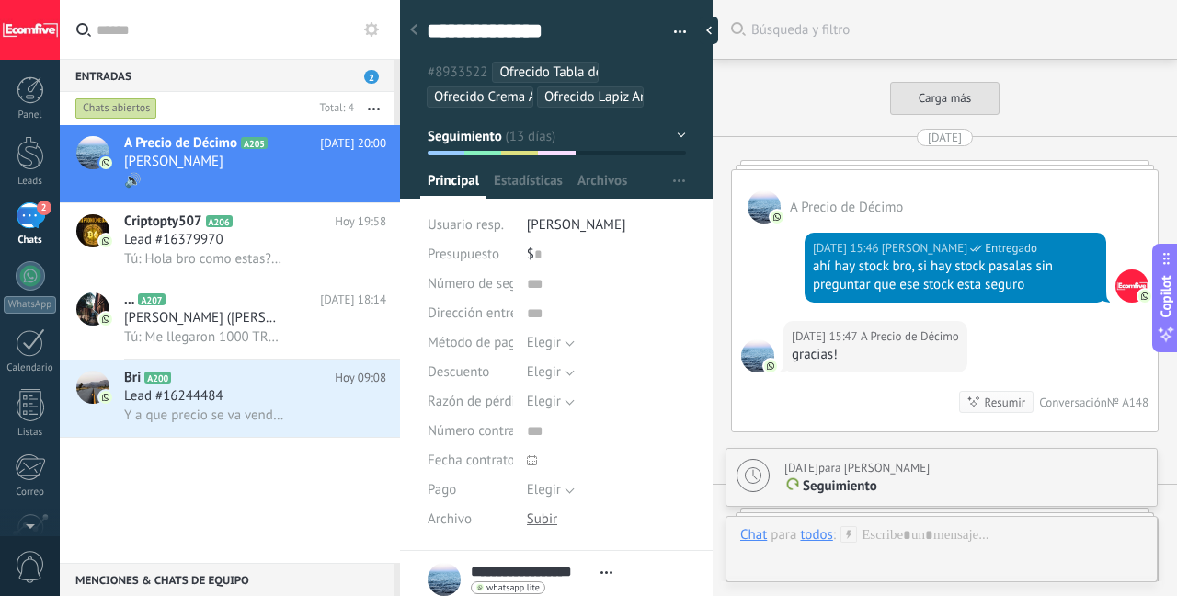
scroll to position [5063, 0]
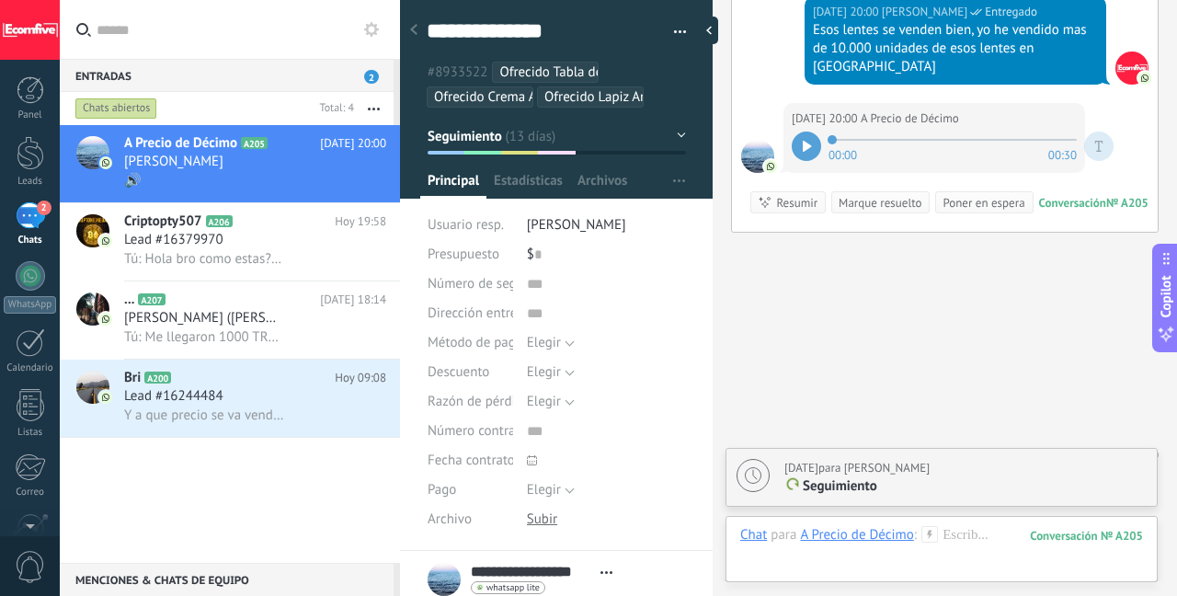
click at [801, 131] on div at bounding box center [806, 145] width 29 height 29
click at [974, 530] on div at bounding box center [941, 553] width 403 height 55
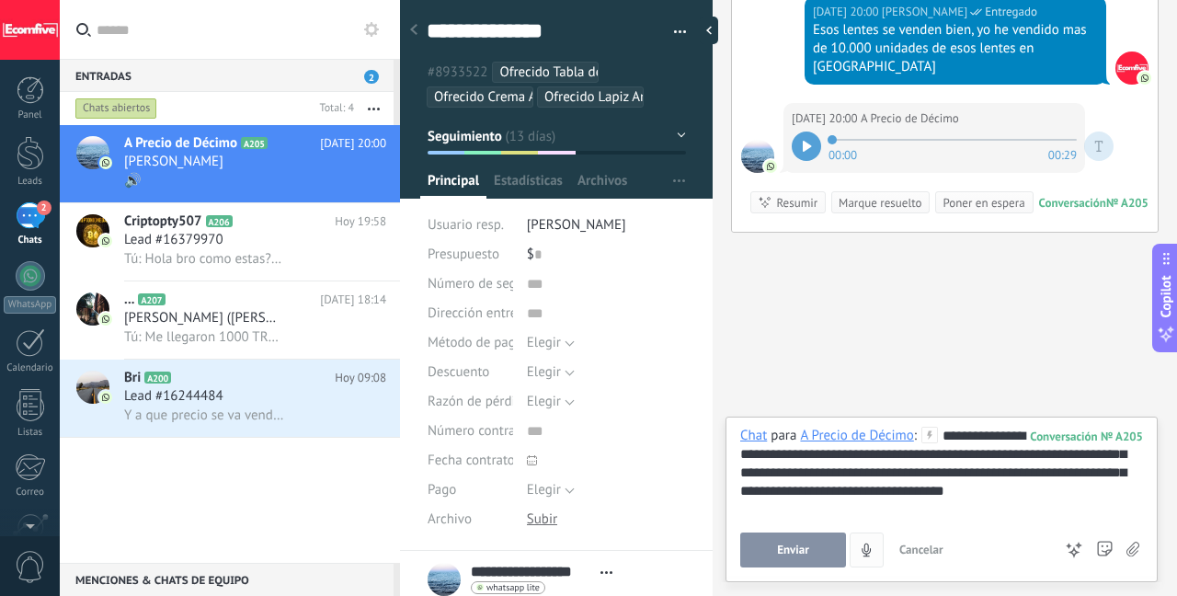
click at [793, 547] on span "Enviar" at bounding box center [793, 549] width 32 height 13
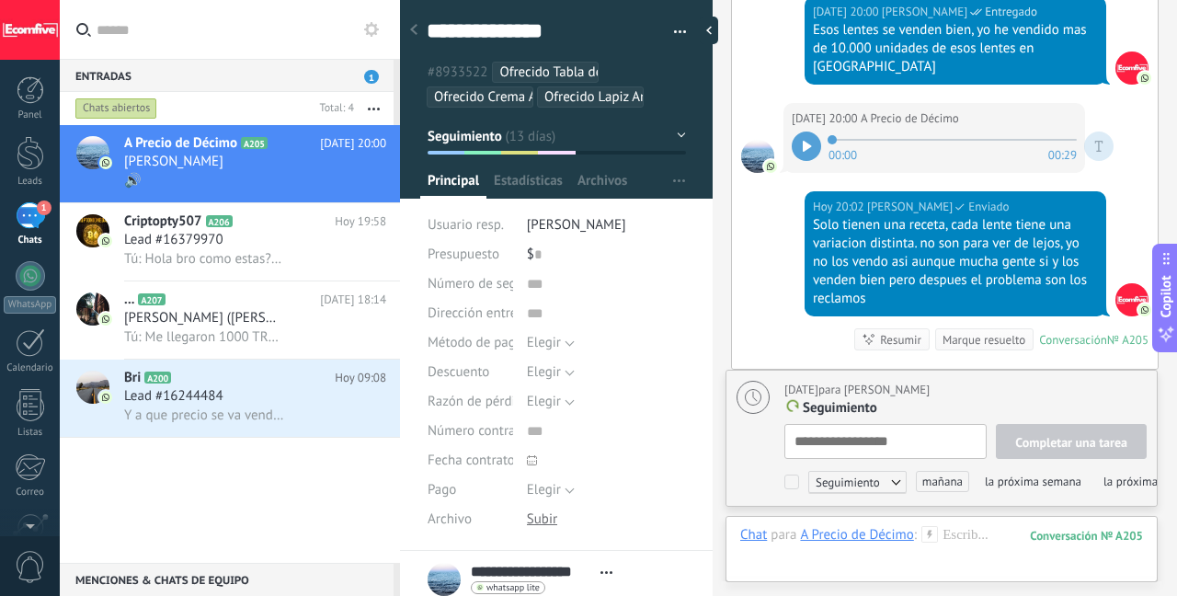
scroll to position [18, 0]
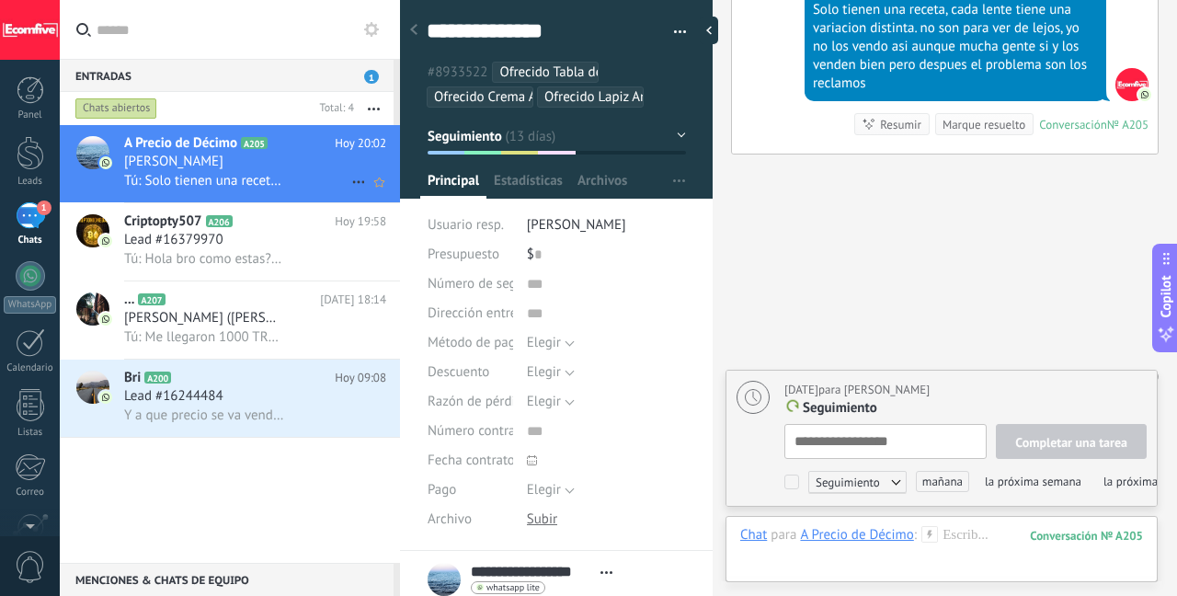
click at [204, 165] on span "[PERSON_NAME]" at bounding box center [173, 162] width 99 height 18
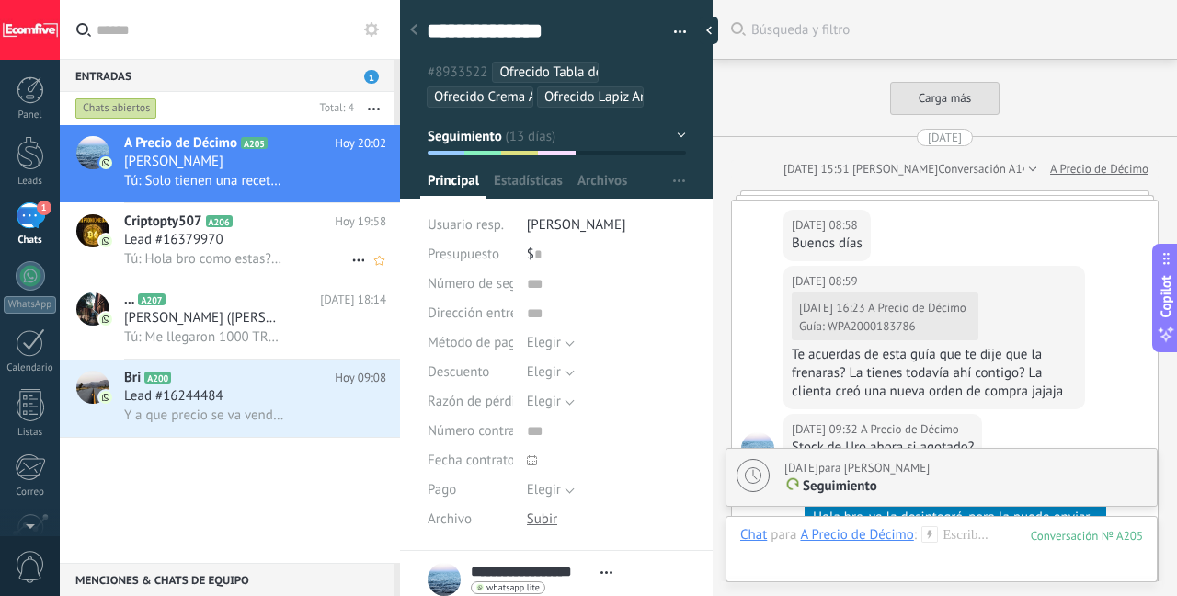
scroll to position [4883, 0]
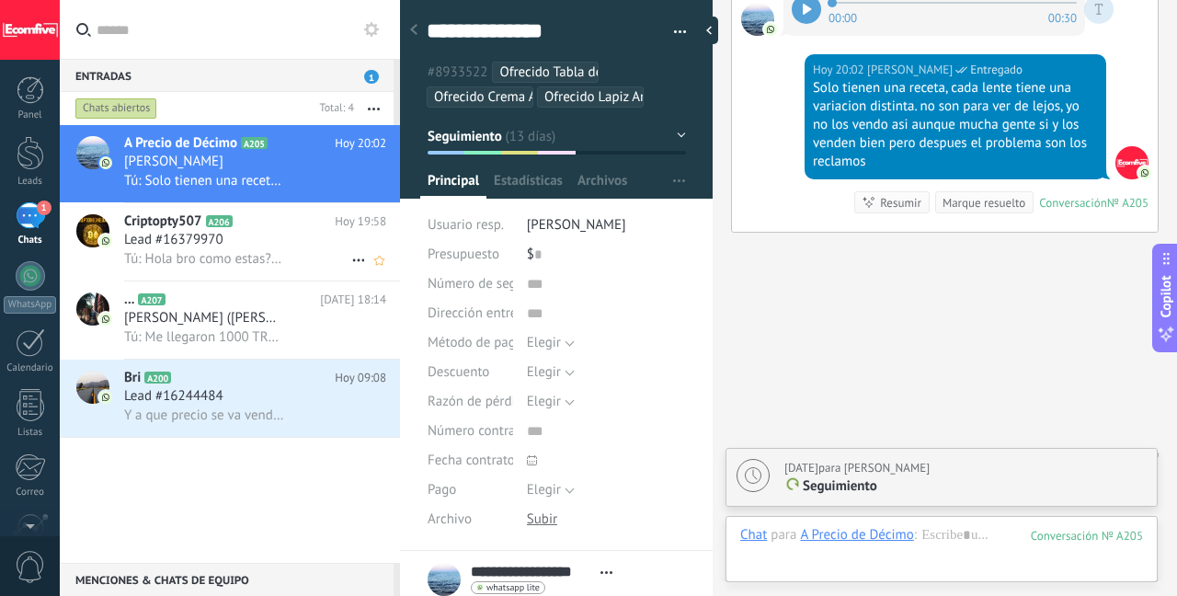
click at [174, 239] on span "Lead #16379970" at bounding box center [173, 240] width 99 height 18
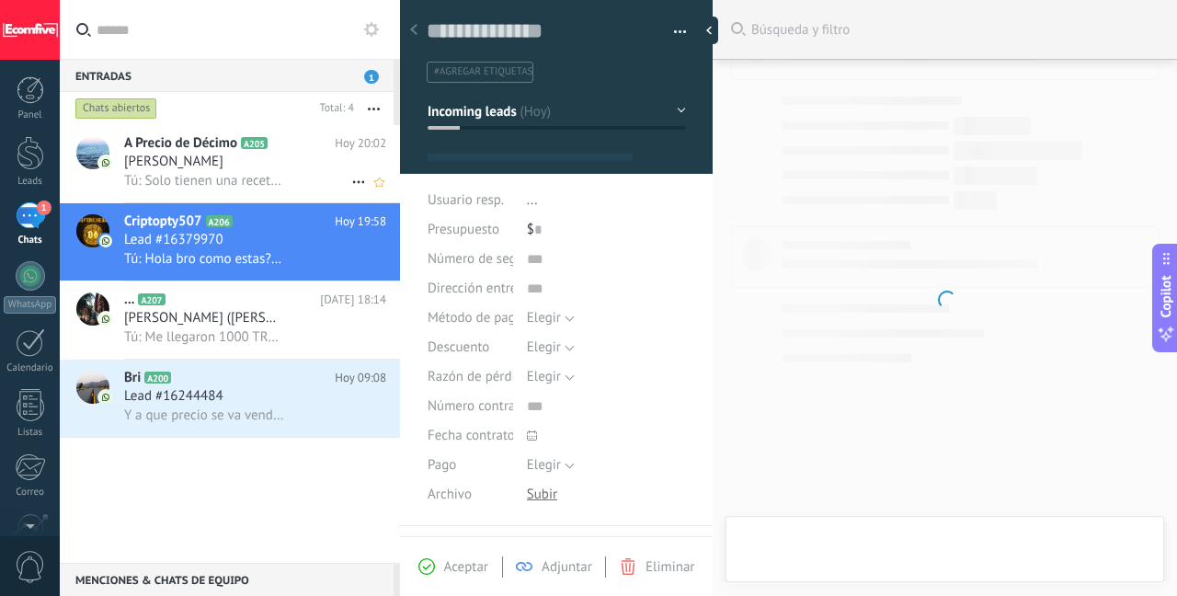
click at [177, 199] on div "A Precio de Décimo A205 [DATE] 20:02 [PERSON_NAME]: Solo tienen una receta, cad…" at bounding box center [262, 163] width 276 height 77
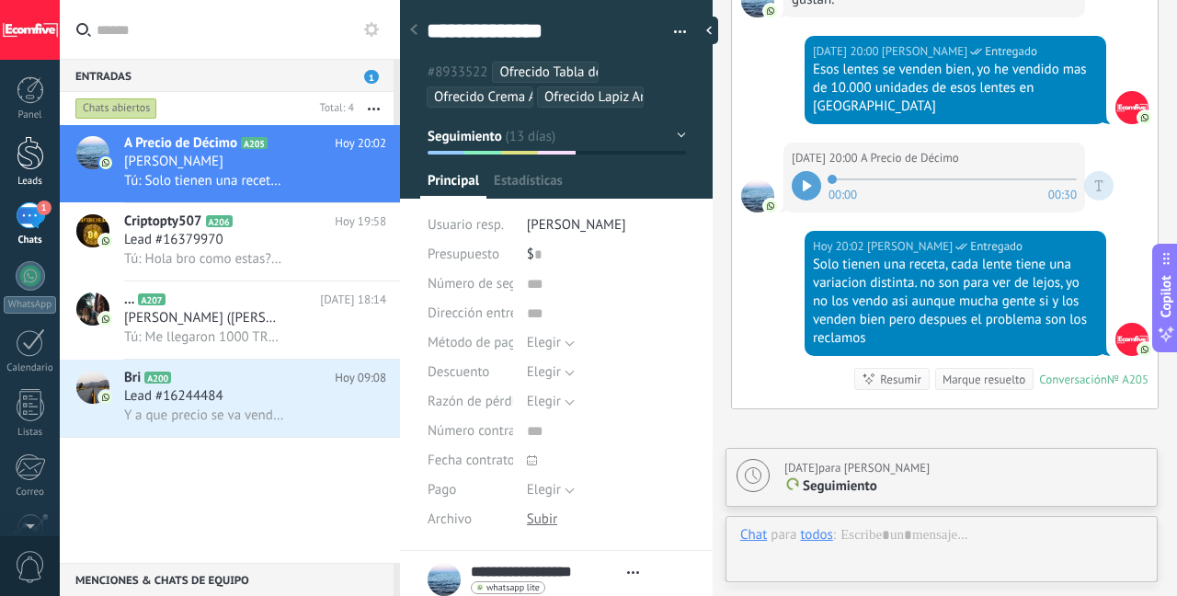
scroll to position [18, 0]
click at [45, 178] on div "Leads" at bounding box center [30, 182] width 53 height 12
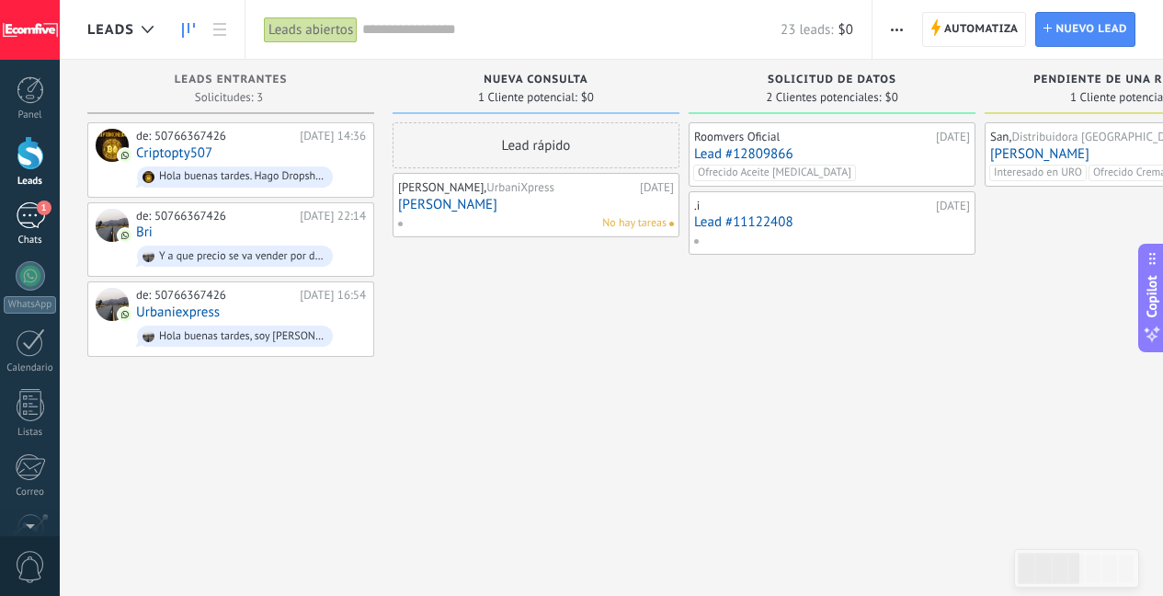
click at [40, 217] on div "1" at bounding box center [30, 215] width 29 height 27
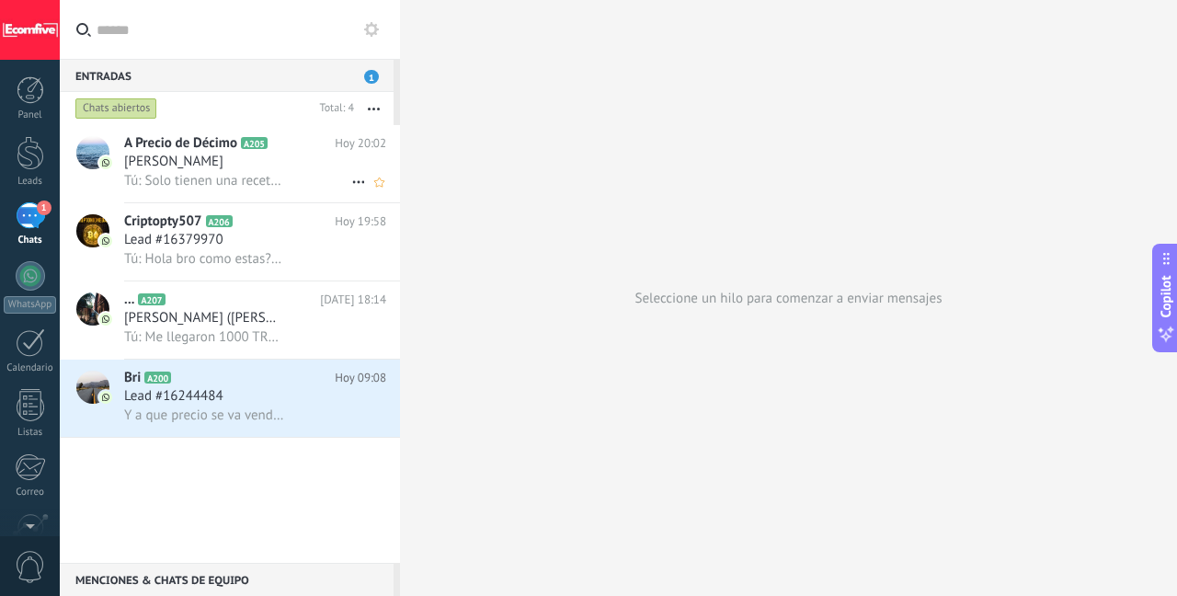
click at [270, 152] on h2 "A Precio de Décimo A205" at bounding box center [229, 143] width 211 height 18
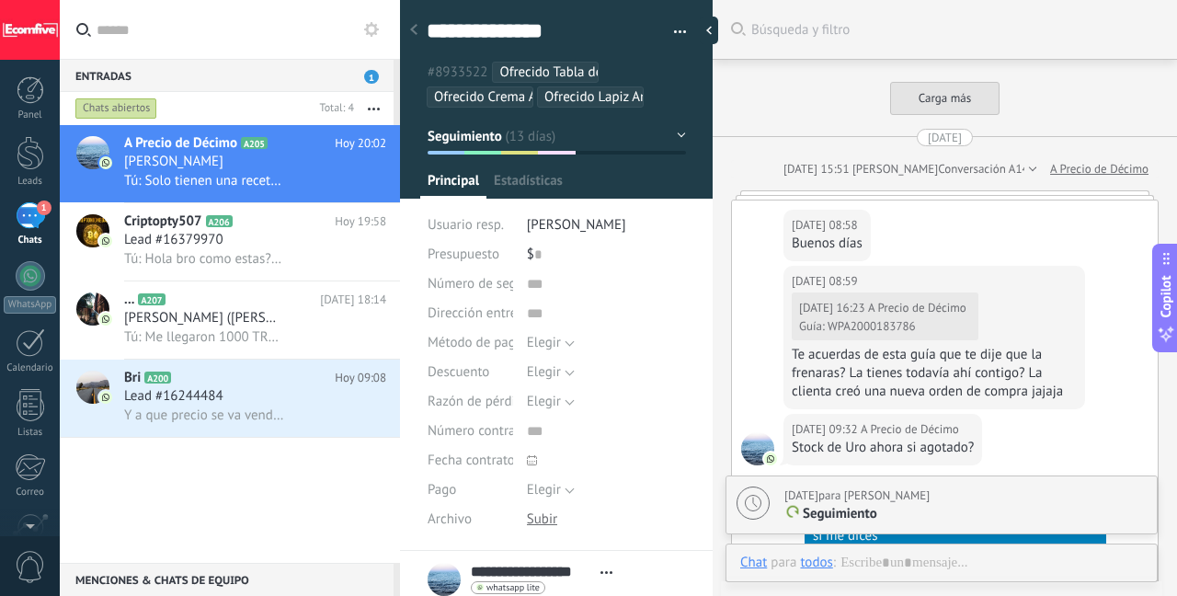
type textarea "***"
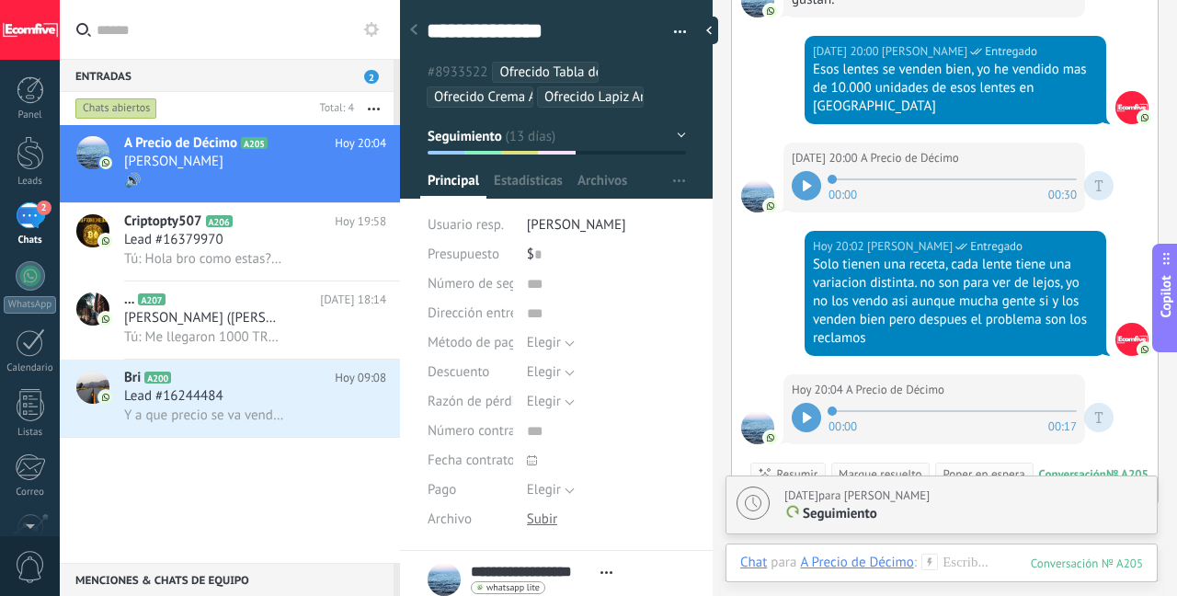
scroll to position [4804, 0]
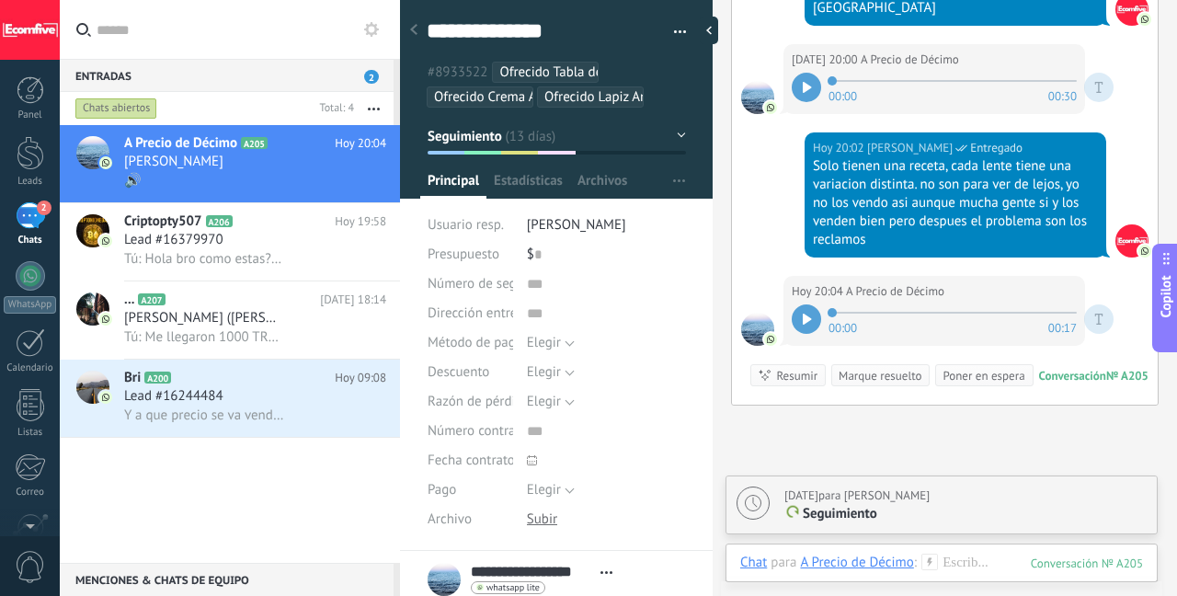
click at [801, 304] on div at bounding box center [806, 318] width 29 height 29
click at [970, 560] on div at bounding box center [941, 580] width 403 height 55
